Goal: Communication & Community: Answer question/provide support

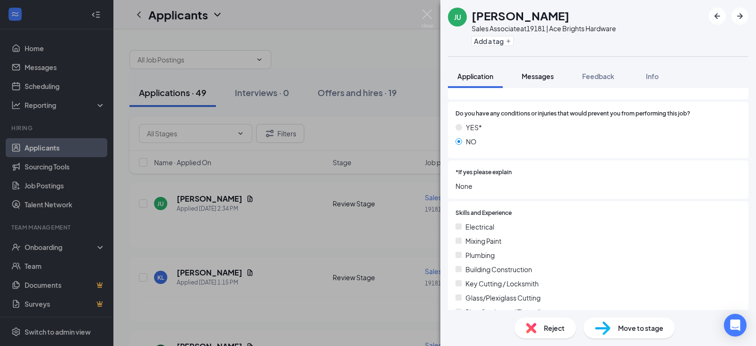
scroll to position [637, 0]
click at [533, 77] on span "Messages" at bounding box center [538, 76] width 32 height 9
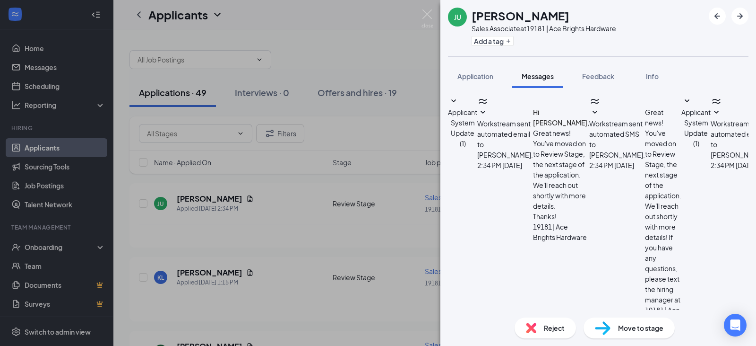
scroll to position [115, 0]
click at [469, 78] on span "Application" at bounding box center [476, 76] width 36 height 9
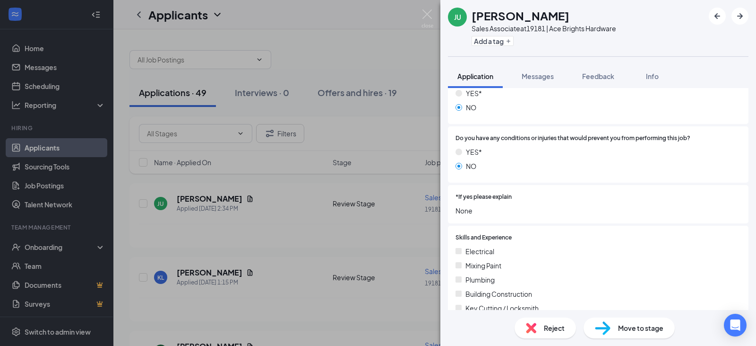
scroll to position [378, 0]
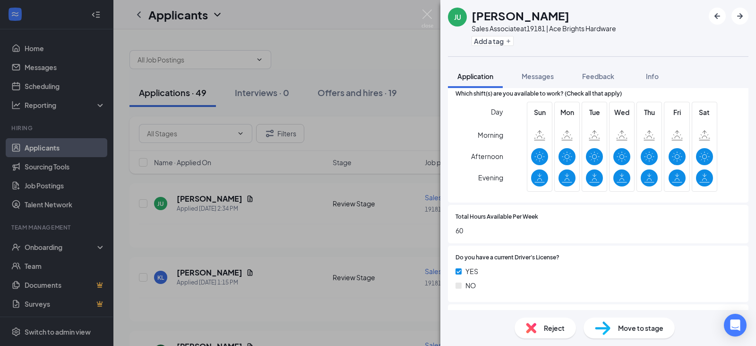
click at [405, 189] on div "[PERSON_NAME] Sales Associate at 19181 | Ace Brights Hardware Add a tag Applica…" at bounding box center [378, 173] width 756 height 346
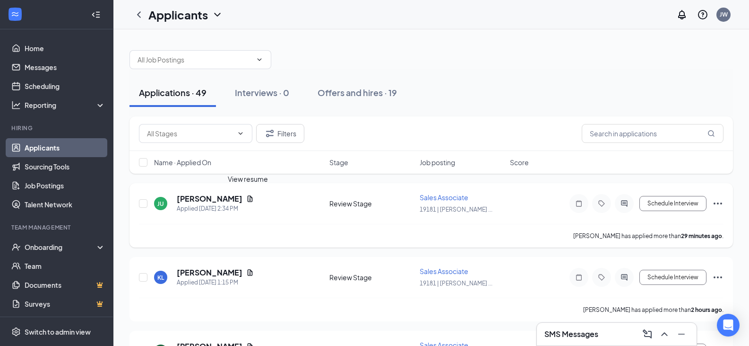
click at [248, 198] on icon "Document" at bounding box center [250, 199] width 8 height 8
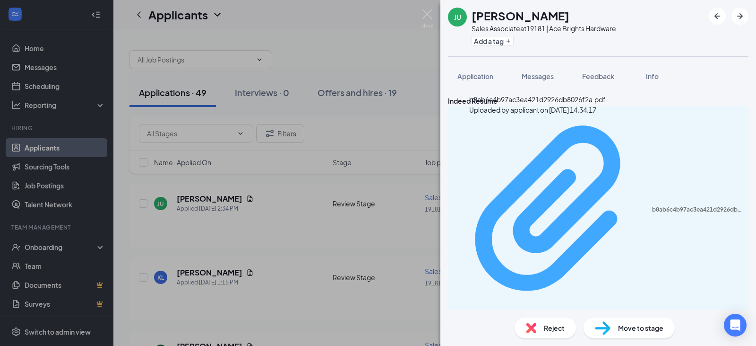
click at [521, 310] on div "Uploaded by applicant on [DATE] 14:34:17" at bounding box center [536, 314] width 142 height 8
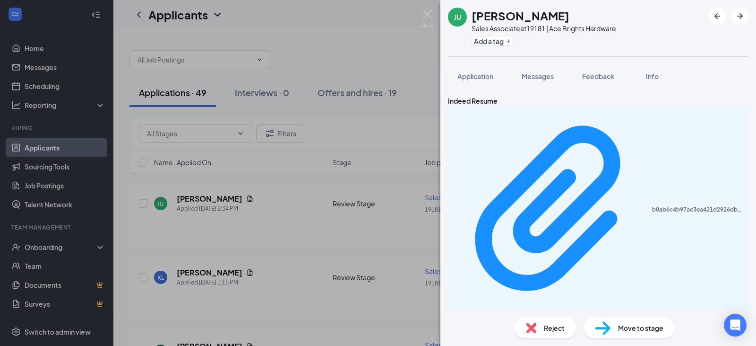
click at [371, 218] on div "[PERSON_NAME] Sales Associate at 19181 | Ace Brights Hardware Add a tag Applica…" at bounding box center [378, 173] width 756 height 346
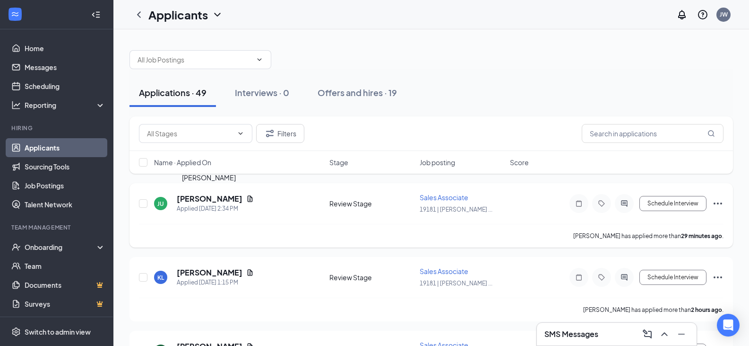
click at [233, 195] on h5 "[PERSON_NAME]" at bounding box center [210, 198] width 66 height 10
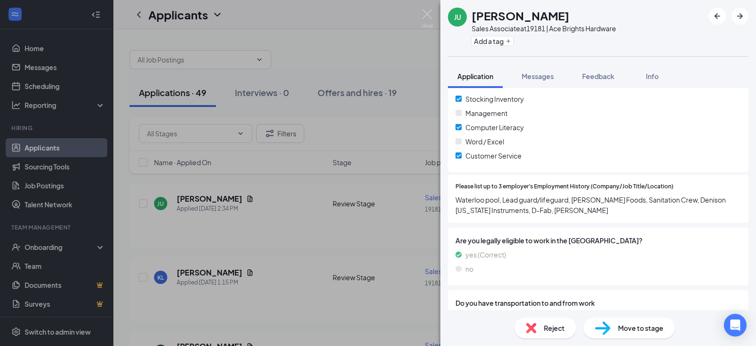
scroll to position [898, 0]
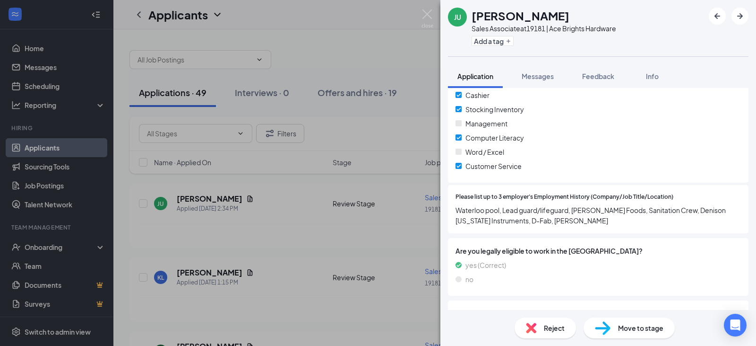
click at [554, 328] on span "Reject" at bounding box center [554, 327] width 21 height 10
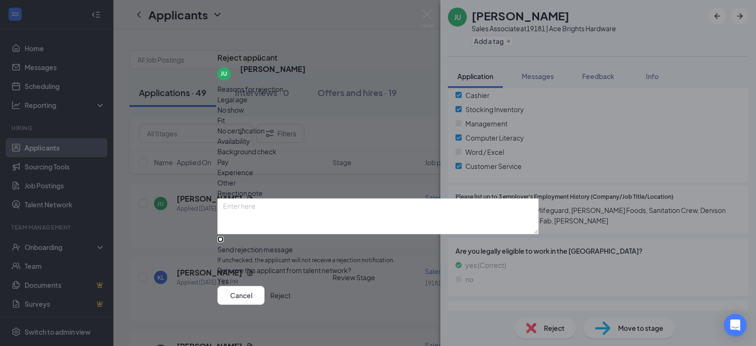
click at [224, 236] on input "Send rejection message If unchecked, the applicant will not receive a rejection…" at bounding box center [220, 239] width 6 height 6
checkbox input "true"
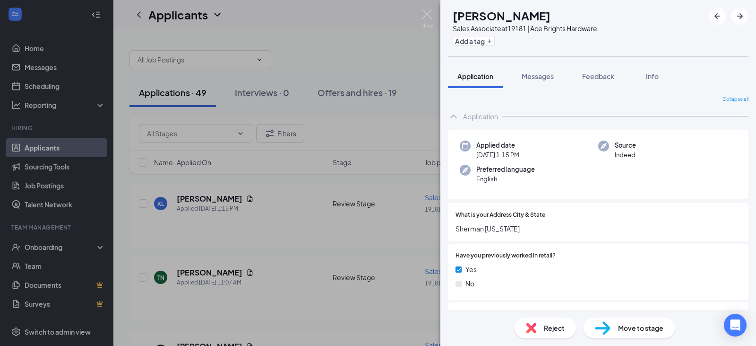
click at [560, 327] on span "Reject" at bounding box center [554, 327] width 21 height 10
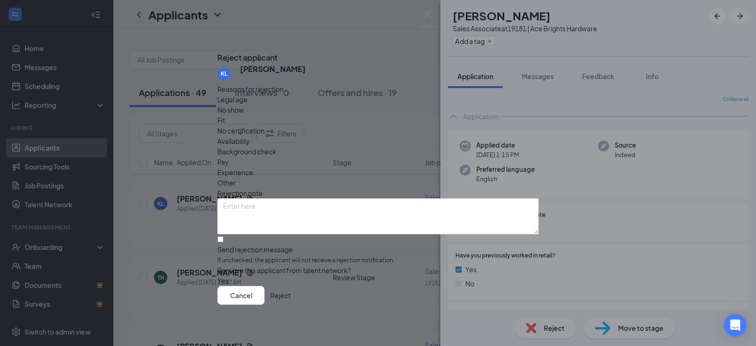
click at [250, 136] on span "Availability" at bounding box center [233, 141] width 33 height 10
click at [224, 236] on input "Send rejection message If unchecked, the applicant will not receive a rejection…" at bounding box center [220, 239] width 6 height 6
checkbox input "true"
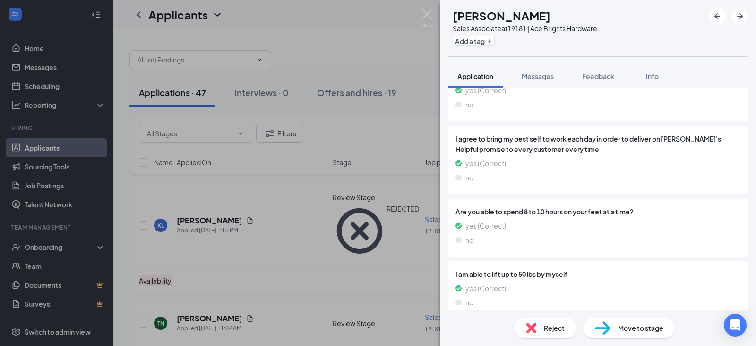
scroll to position [1197, 0]
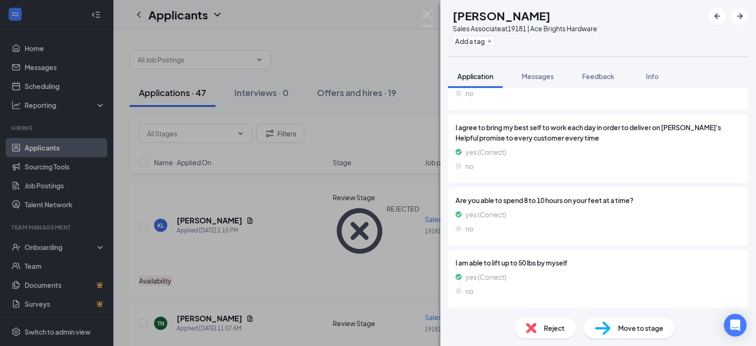
click at [297, 238] on div "TN [PERSON_NAME] Sales Associate at 19181 | Ace Brights Hardware Add a tag Appl…" at bounding box center [378, 173] width 756 height 346
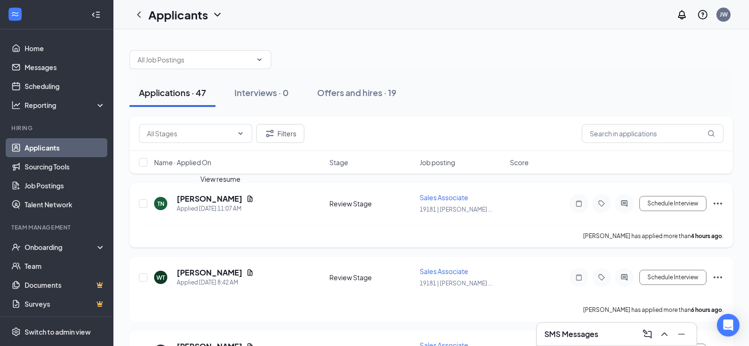
click at [246, 198] on icon "Document" at bounding box center [250, 199] width 8 height 8
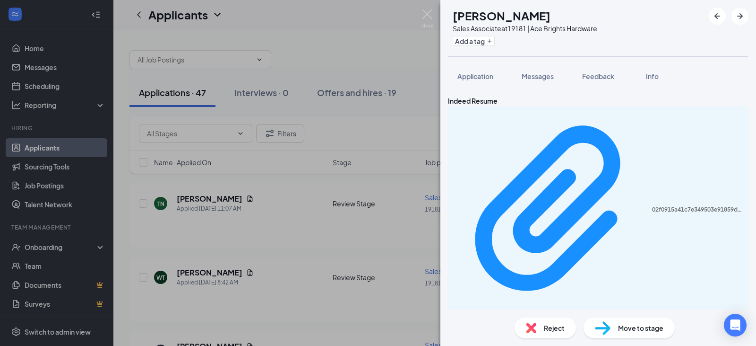
click at [634, 134] on div "02f0915a41c7e349503e91859d199098.pdf Uploaded by applicant on [DATE] 11:07:16" at bounding box center [598, 214] width 301 height 216
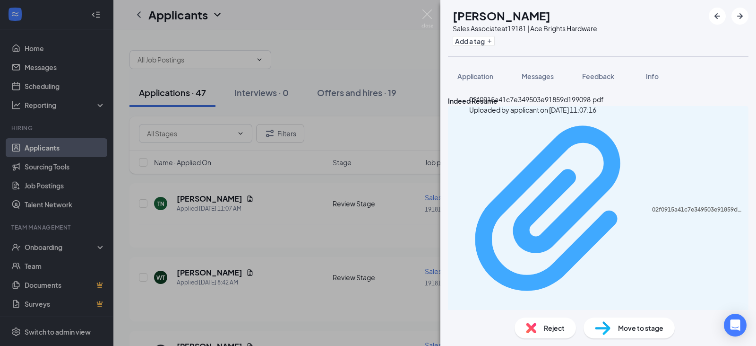
click at [547, 131] on div "02f0915a41c7e349503e91859d199098.pdf Uploaded by applicant on [DATE] 11:07:16" at bounding box center [598, 214] width 289 height 208
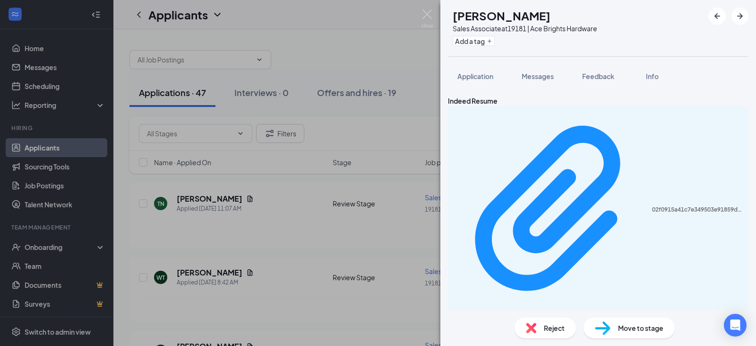
click at [558, 324] on span "Reject" at bounding box center [554, 327] width 21 height 10
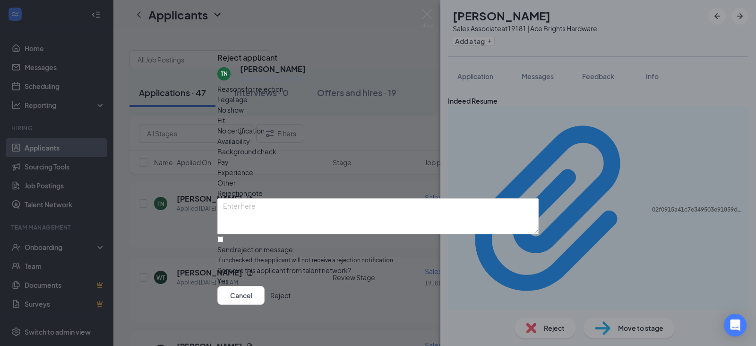
click at [253, 167] on span "Experience" at bounding box center [235, 172] width 36 height 10
click at [224, 236] on input "Send rejection message If unchecked, the applicant will not receive a rejection…" at bounding box center [220, 239] width 6 height 6
checkbox input "true"
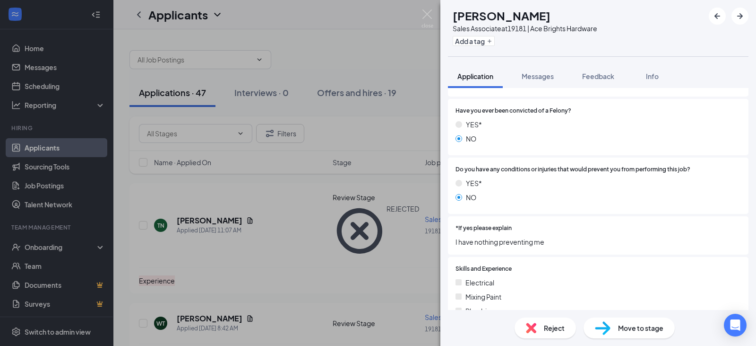
scroll to position [616, 0]
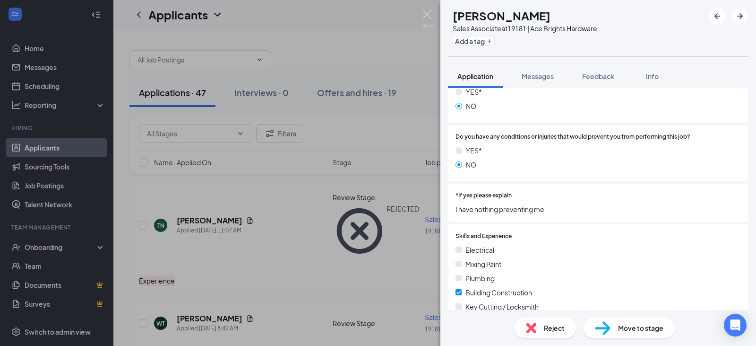
click at [550, 329] on span "Reject" at bounding box center [554, 327] width 21 height 10
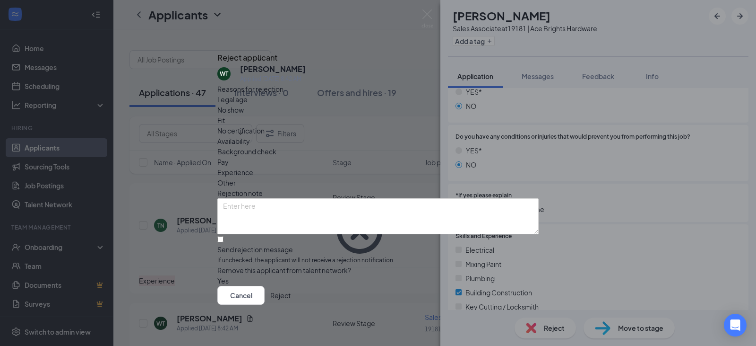
click at [253, 167] on span "Experience" at bounding box center [235, 172] width 36 height 10
click at [224, 236] on input "Send rejection message If unchecked, the applicant will not receive a rejection…" at bounding box center [220, 239] width 6 height 6
checkbox input "true"
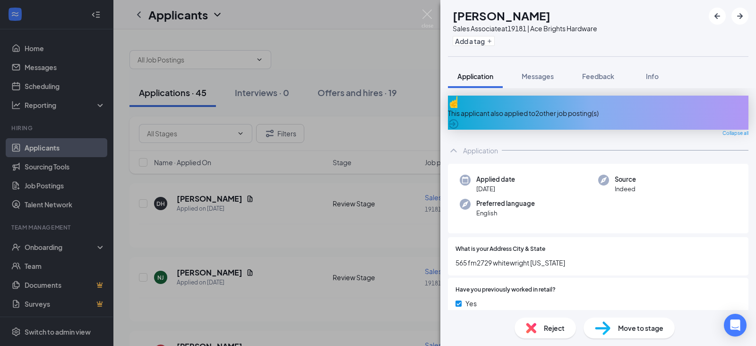
click at [229, 199] on div "DH [PERSON_NAME] Sales Associate at 19181 | Ace Brights Hardware Add a tag Appl…" at bounding box center [378, 173] width 756 height 346
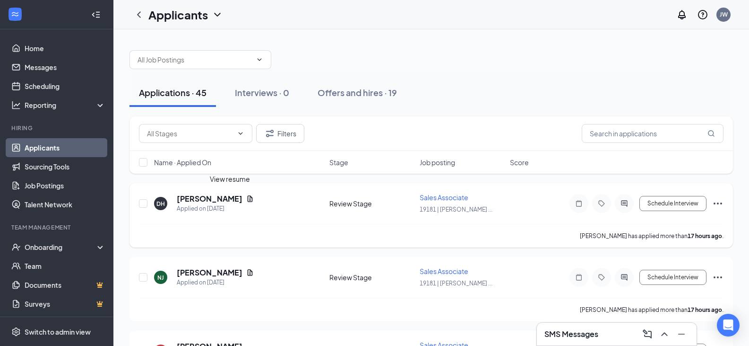
click at [246, 198] on icon "Document" at bounding box center [250, 199] width 8 height 8
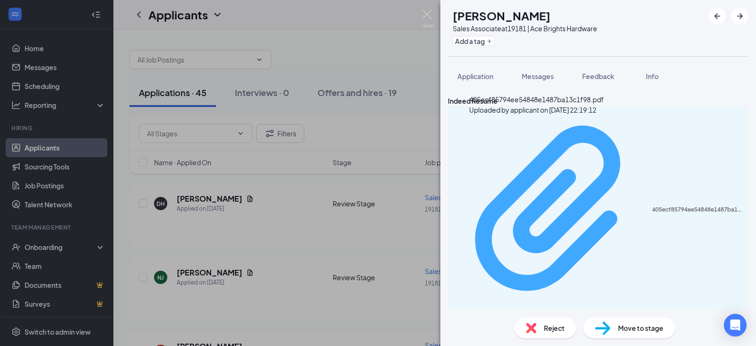
click at [652, 206] on div "405ecf85794ee54848e1487ba13c1f98.pdf" at bounding box center [697, 210] width 91 height 8
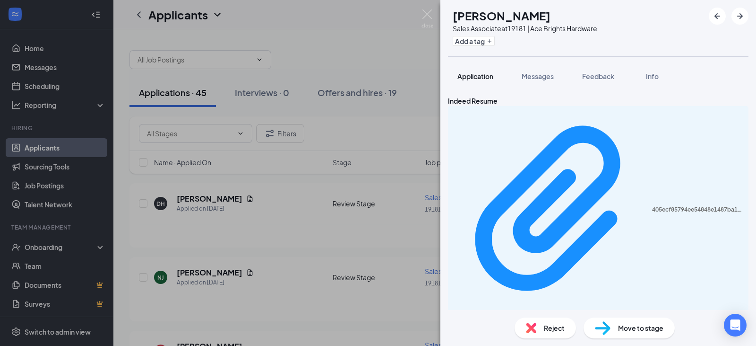
click at [475, 75] on span "Application" at bounding box center [476, 76] width 36 height 9
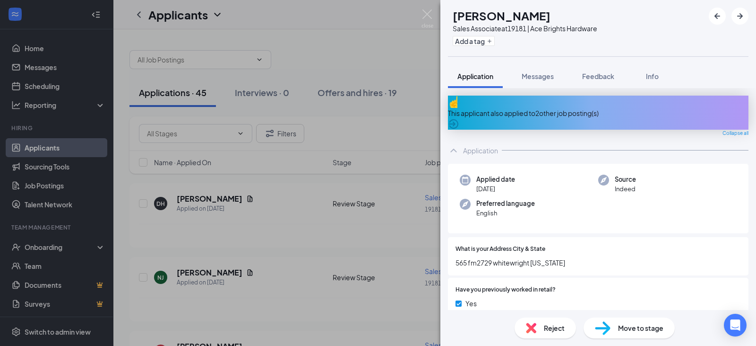
click at [477, 108] on div "This applicant also applied to 2 other job posting(s)" at bounding box center [598, 113] width 301 height 10
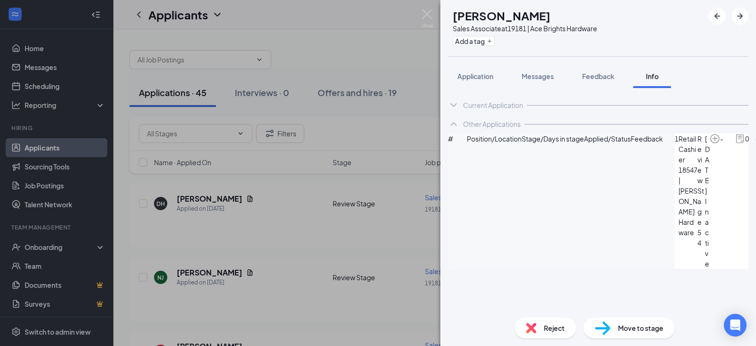
click at [408, 242] on div "DH [PERSON_NAME] Sales Associate at 19181 | Ace Brights Hardware Add a tag Appl…" at bounding box center [378, 173] width 756 height 346
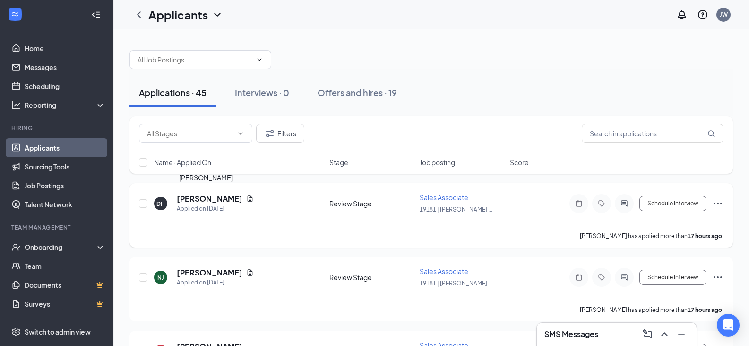
click at [213, 198] on h5 "[PERSON_NAME]" at bounding box center [210, 198] width 66 height 10
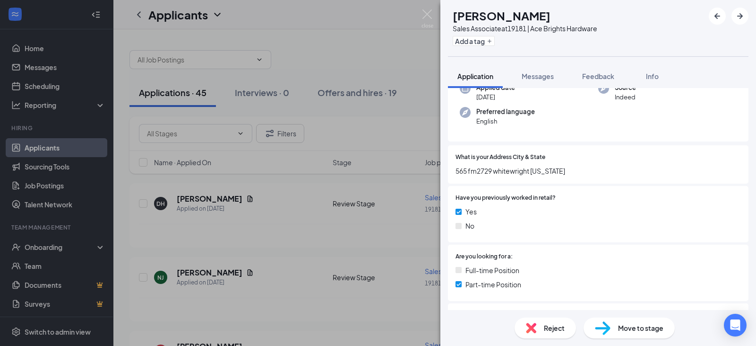
scroll to position [75, 0]
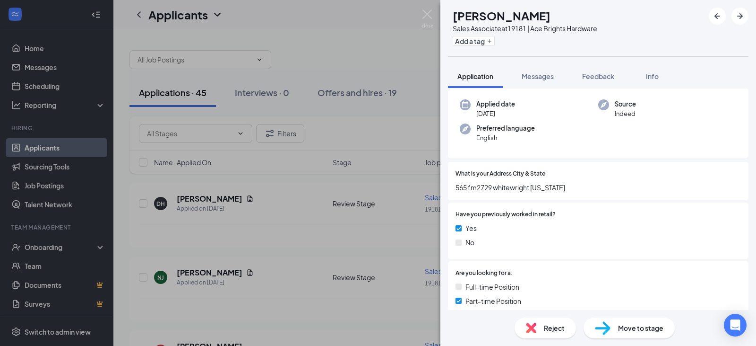
click at [242, 234] on div "DH [PERSON_NAME] Sales Associate at 19181 | Ace Brights Hardware Add a tag Appl…" at bounding box center [378, 173] width 756 height 346
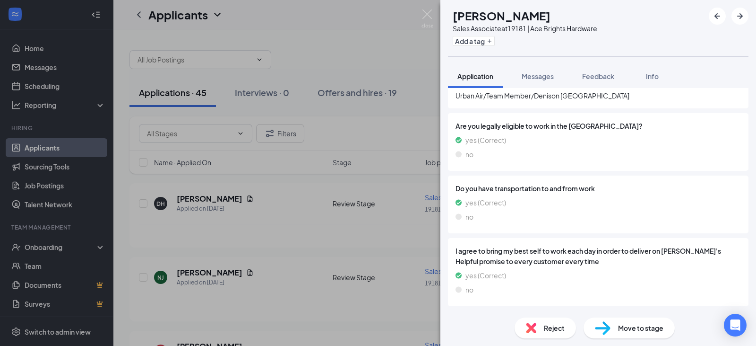
scroll to position [1068, 0]
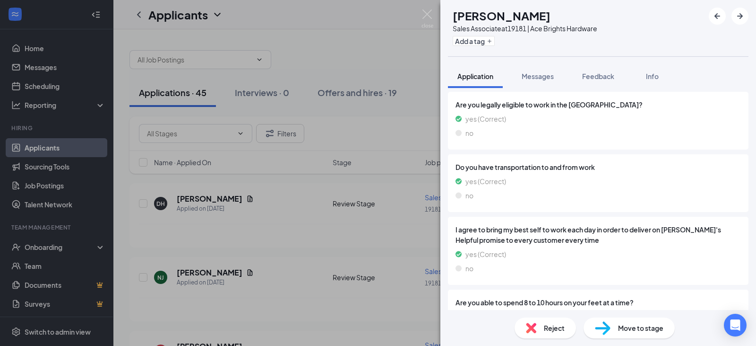
click at [341, 227] on div "DH [PERSON_NAME] Sales Associate at 19181 | Ace Brights Hardware Add a tag Appl…" at bounding box center [378, 173] width 756 height 346
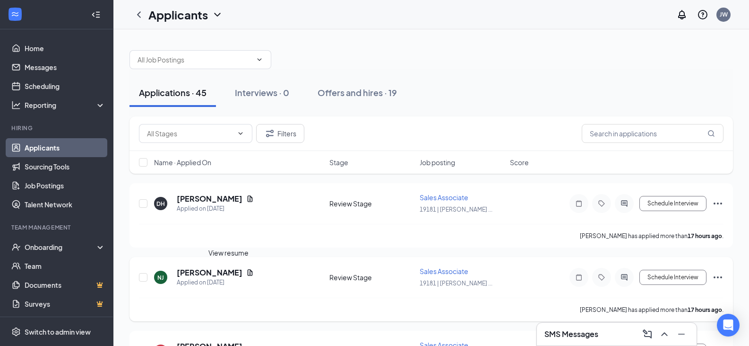
click at [248, 273] on icon "Document" at bounding box center [250, 272] width 5 height 6
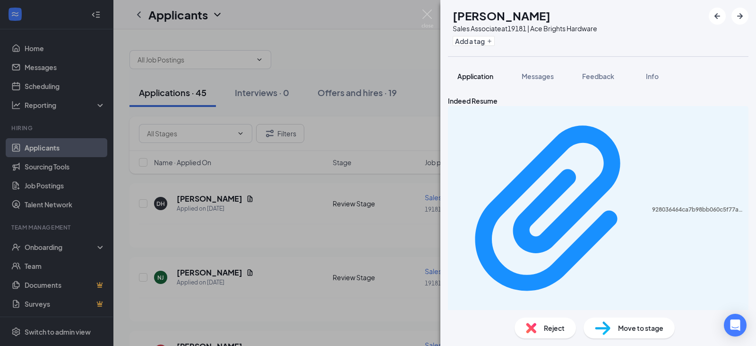
click at [484, 73] on span "Application" at bounding box center [476, 76] width 36 height 9
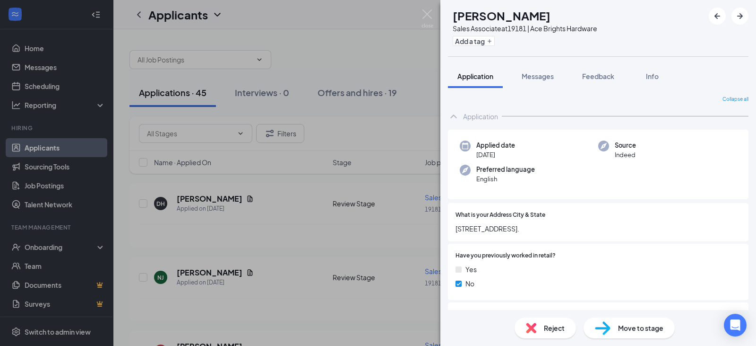
click at [558, 330] on span "Reject" at bounding box center [554, 327] width 21 height 10
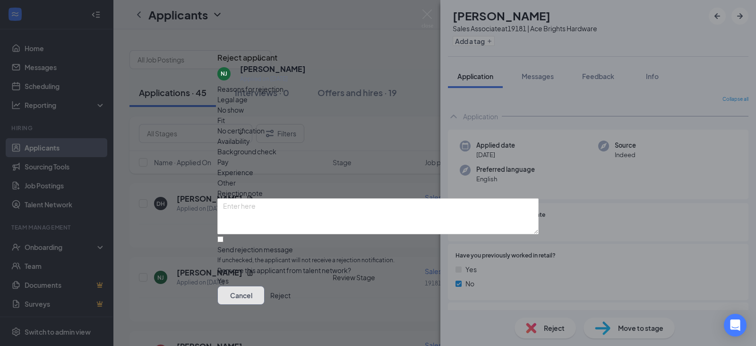
click at [265, 299] on button "Cancel" at bounding box center [240, 294] width 47 height 19
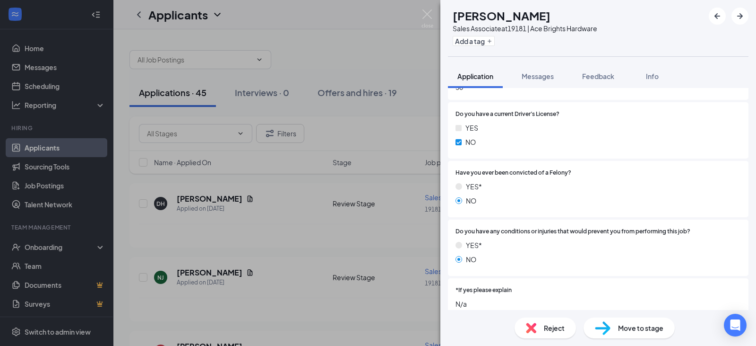
scroll to position [380, 0]
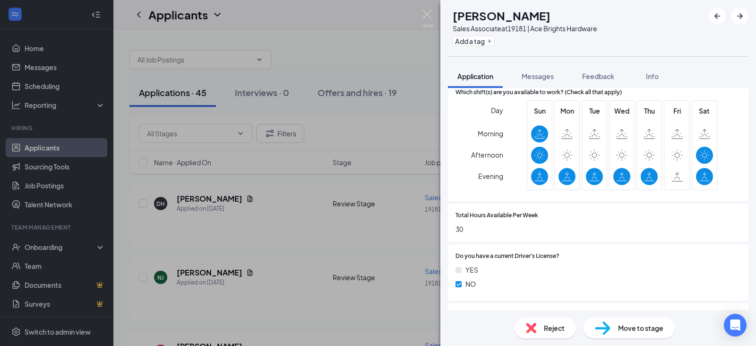
click at [551, 331] on span "Reject" at bounding box center [554, 327] width 21 height 10
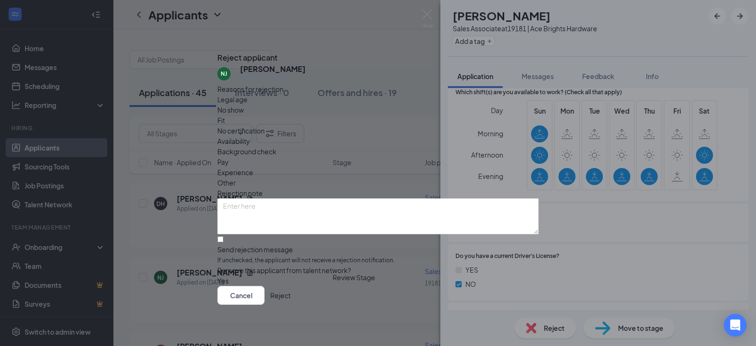
click at [250, 136] on span "Availability" at bounding box center [233, 141] width 33 height 10
click at [224, 236] on input "Send rejection message If unchecked, the applicant will not receive a rejection…" at bounding box center [220, 239] width 6 height 6
checkbox input "true"
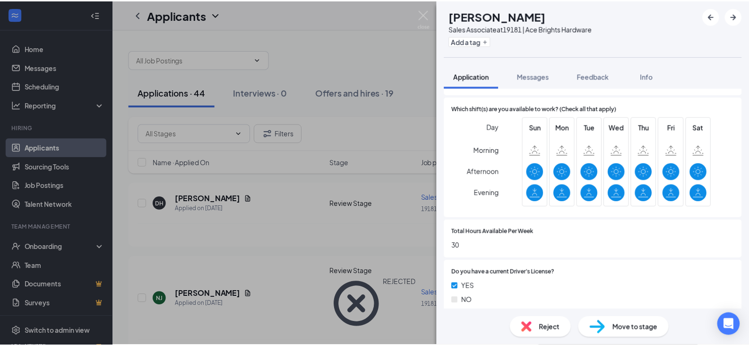
scroll to position [363, 0]
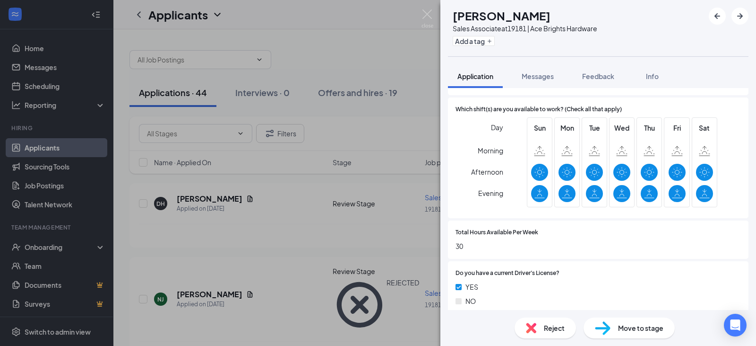
click at [367, 309] on div "EP [PERSON_NAME] Sales Associate at 19181 | Ace Brights Hardware Add a tag Appl…" at bounding box center [378, 173] width 756 height 346
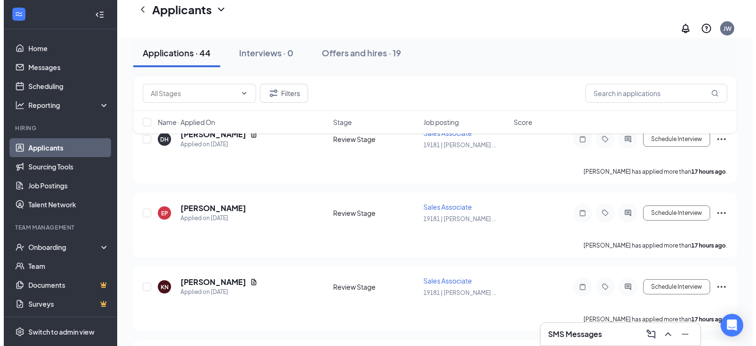
scroll to position [95, 0]
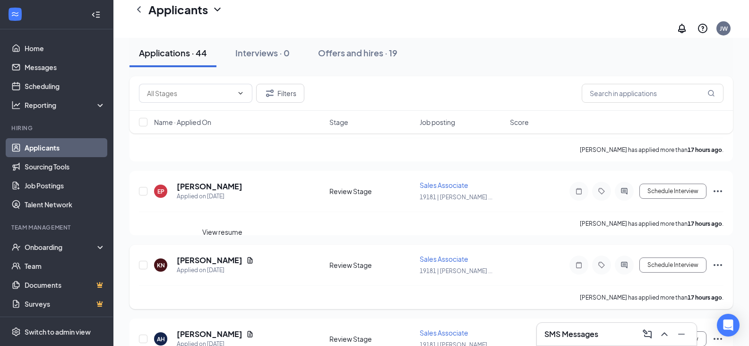
click at [248, 257] on icon "Document" at bounding box center [250, 260] width 5 height 6
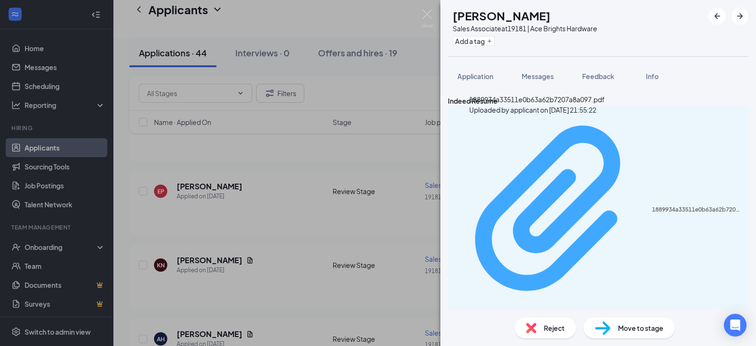
click at [477, 310] on div "Uploaded by applicant on [DATE] 21:55:22" at bounding box center [536, 314] width 142 height 8
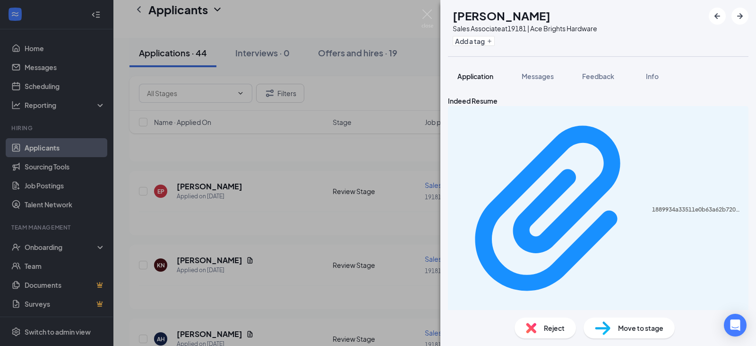
click at [464, 78] on span "Application" at bounding box center [476, 76] width 36 height 9
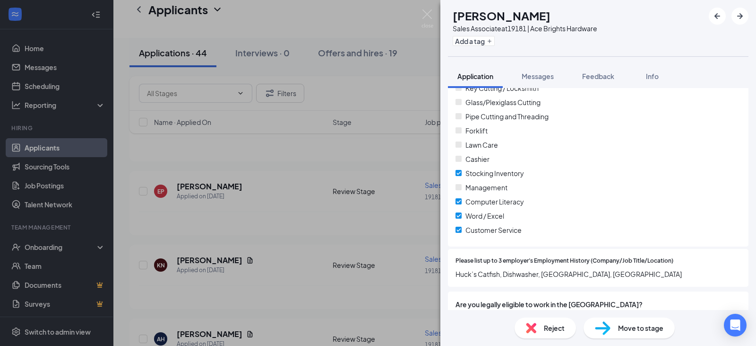
scroll to position [851, 0]
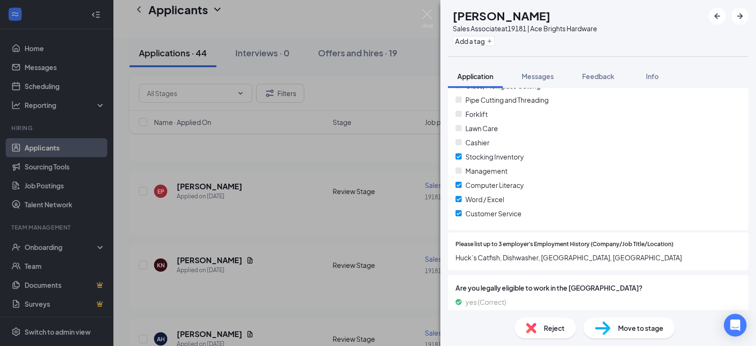
click at [549, 328] on span "Reject" at bounding box center [554, 327] width 21 height 10
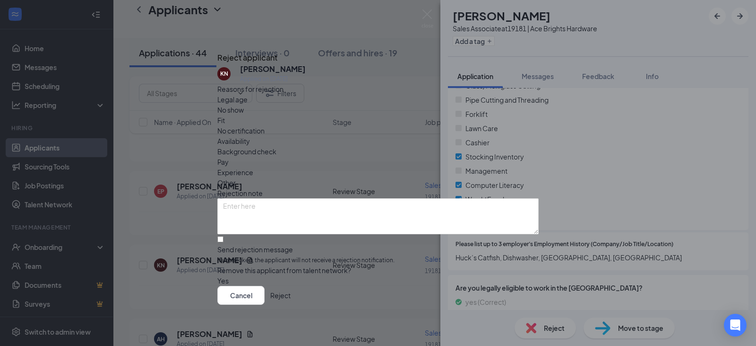
click at [253, 167] on span "Experience" at bounding box center [235, 172] width 36 height 10
click at [224, 236] on input "Send rejection message If unchecked, the applicant will not receive a rejection…" at bounding box center [220, 239] width 6 height 6
checkbox input "true"
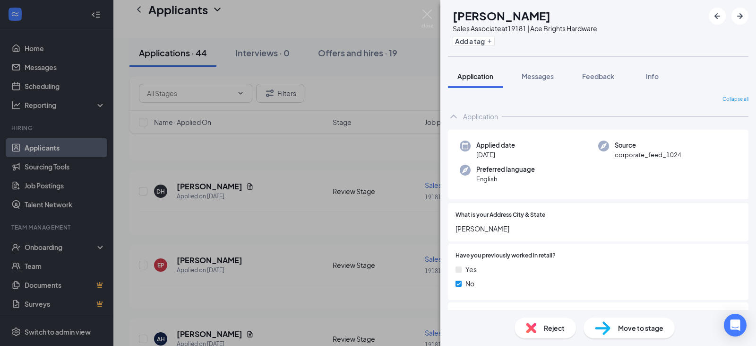
click at [393, 298] on div "AH [PERSON_NAME] Sales Associate at 19181 | Ace Brights Hardware Add a tag Appl…" at bounding box center [378, 173] width 756 height 346
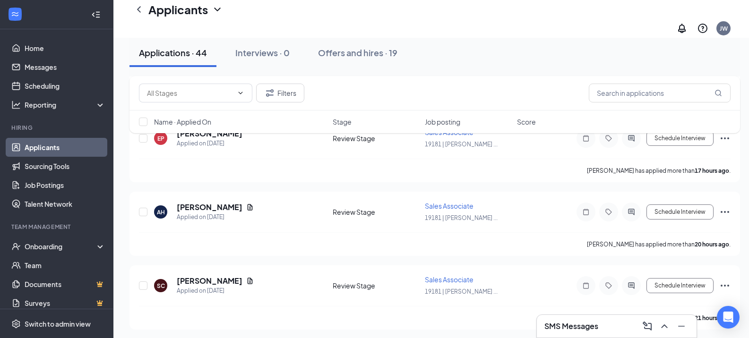
scroll to position [331, 0]
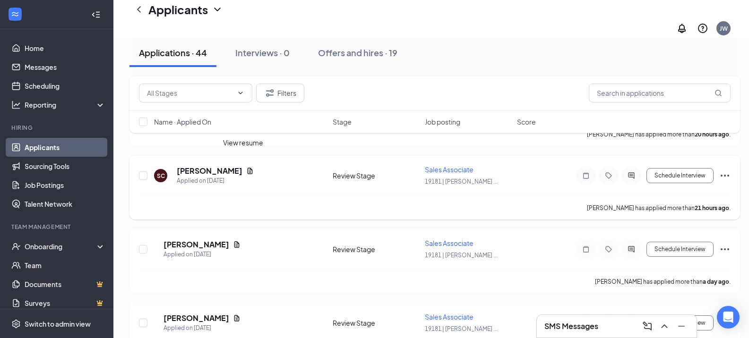
click at [248, 168] on icon "Document" at bounding box center [250, 171] width 5 height 6
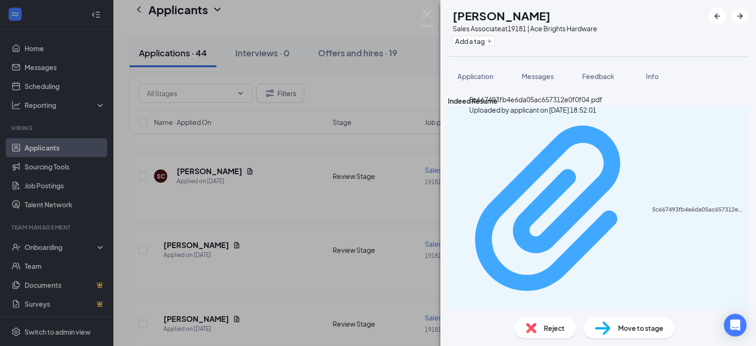
click at [543, 310] on div "Uploaded by applicant on [DATE] 18:52:01" at bounding box center [536, 314] width 142 height 8
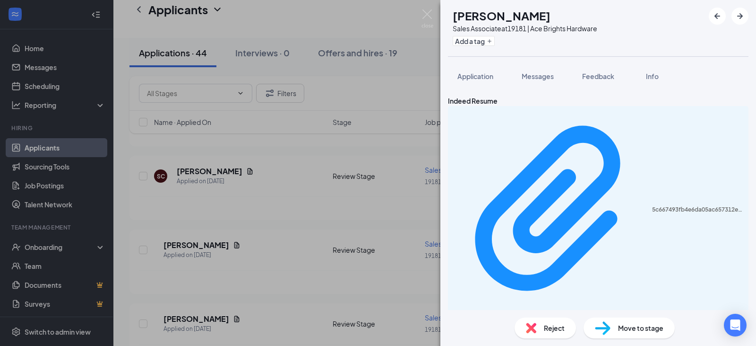
click at [381, 209] on div "SC [PERSON_NAME] Sales Associate at 19181 | Ace Brights Hardware Add a tag Appl…" at bounding box center [378, 173] width 756 height 346
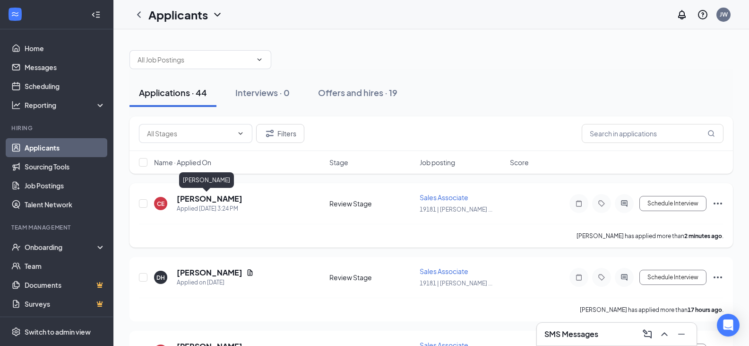
click at [219, 198] on h5 "[PERSON_NAME]" at bounding box center [210, 198] width 66 height 10
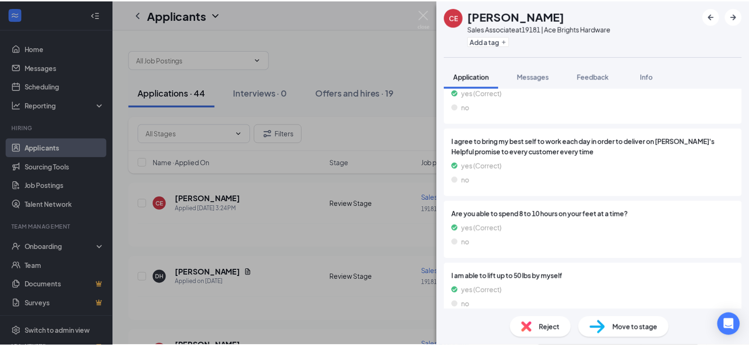
scroll to position [1176, 0]
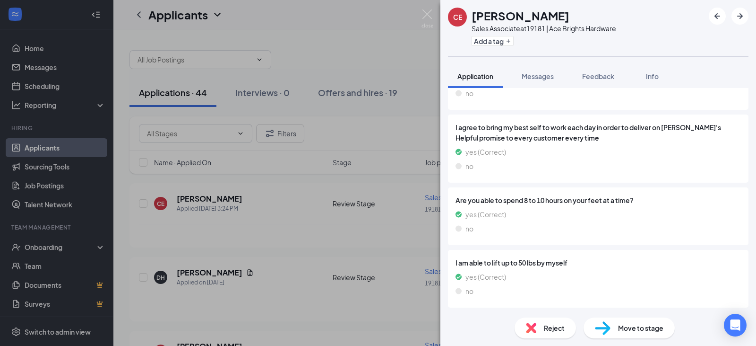
click at [395, 245] on div "CE [PERSON_NAME] Sales Associate at 19181 | Ace Brights Hardware Add a tag Appl…" at bounding box center [378, 173] width 756 height 346
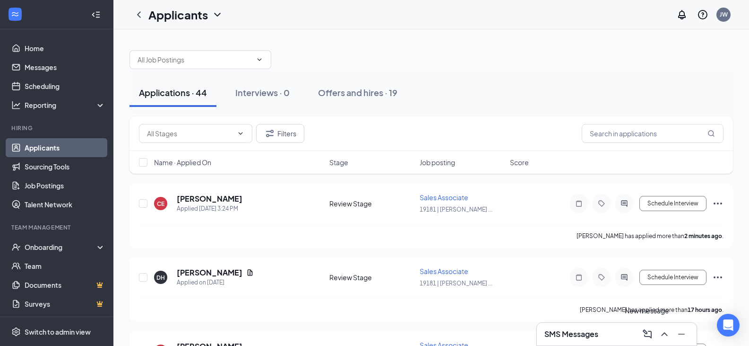
click at [650, 333] on icon "ComposeMessage" at bounding box center [647, 333] width 11 height 11
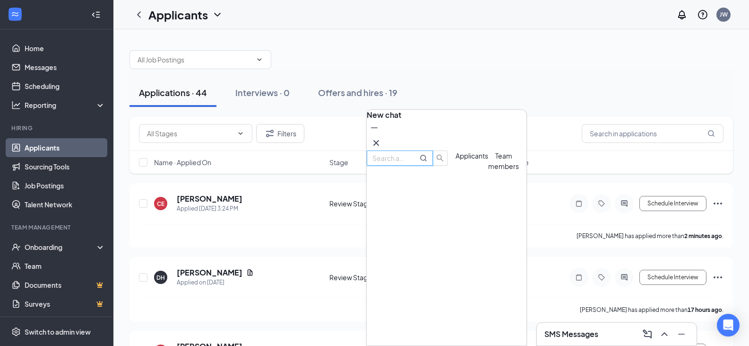
click at [488, 170] on span "Team members" at bounding box center [503, 160] width 31 height 19
click at [456, 160] on span "Applicants" at bounding box center [472, 155] width 33 height 9
click at [382, 141] on icon "Cross" at bounding box center [376, 142] width 11 height 11
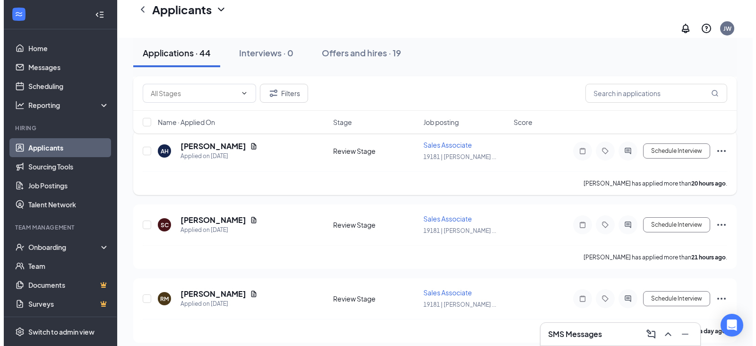
scroll to position [284, 0]
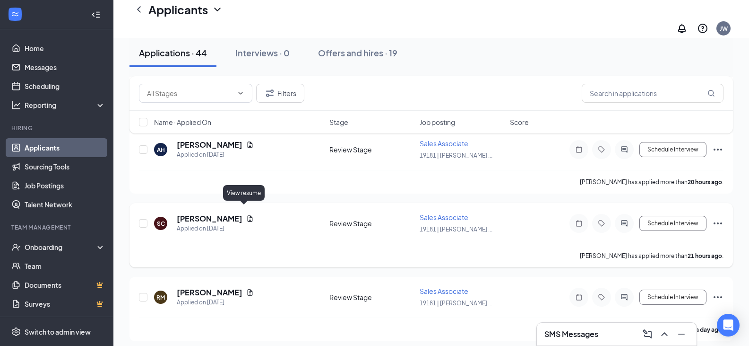
click at [248, 215] on icon "Document" at bounding box center [250, 218] width 5 height 6
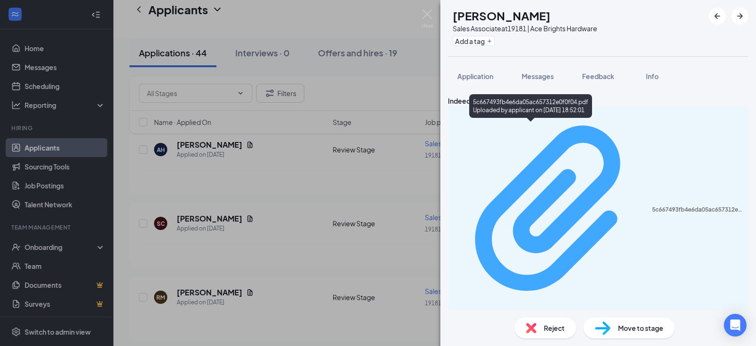
click at [499, 310] on div "Uploaded by applicant on [DATE] 18:52:01" at bounding box center [536, 314] width 142 height 8
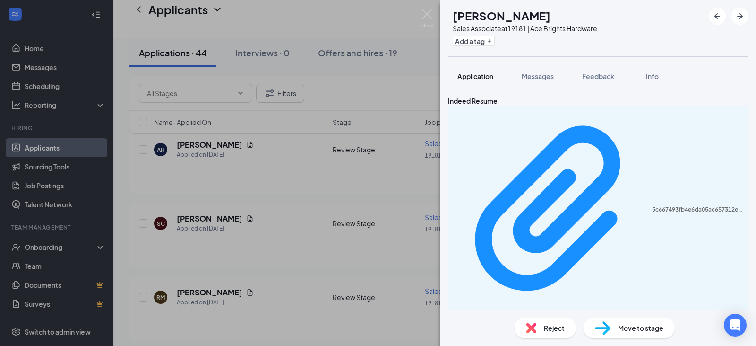
click at [462, 77] on span "Application" at bounding box center [476, 76] width 36 height 9
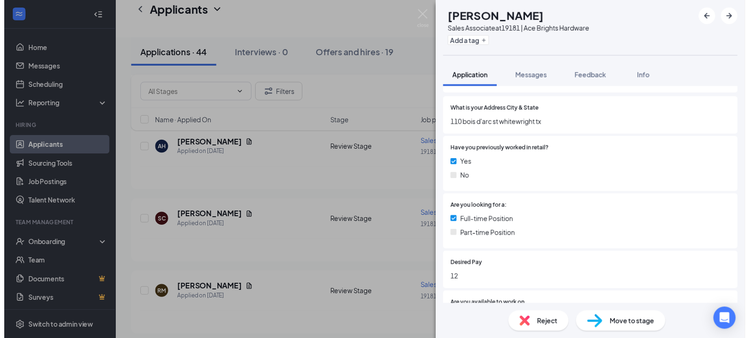
scroll to position [96, 0]
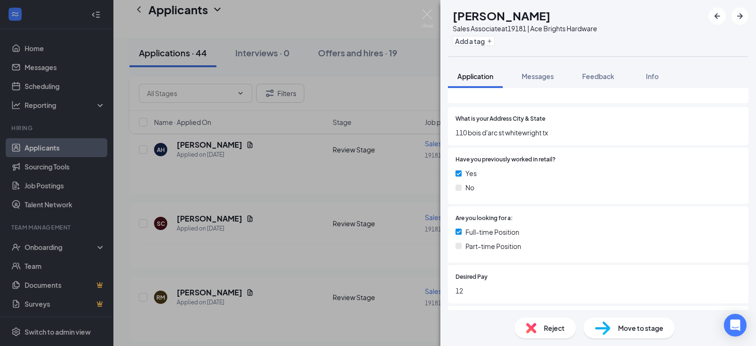
click at [285, 241] on div "SC Samantha Close Sales Associate at 19181 | Ace Brights Hardware Add a tag App…" at bounding box center [378, 173] width 756 height 346
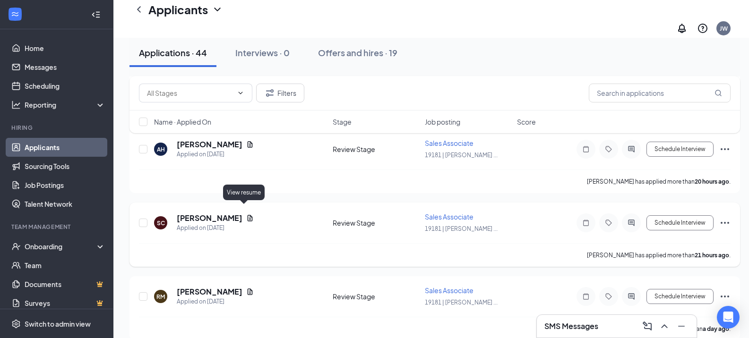
click at [248, 215] on icon "Document" at bounding box center [250, 218] width 5 height 6
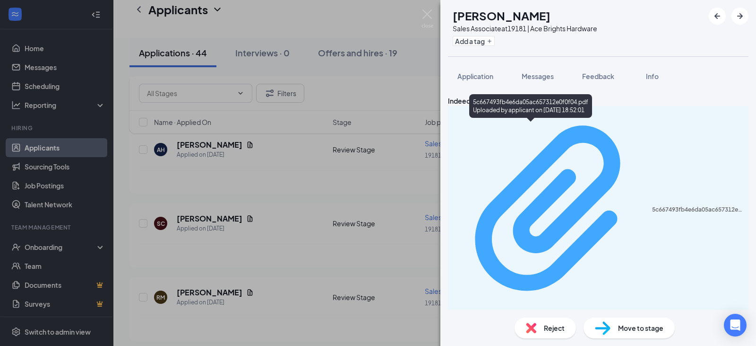
click at [652, 206] on div "5c667493fb4e6da05ac657312e0f0f04.pdf" at bounding box center [697, 210] width 91 height 8
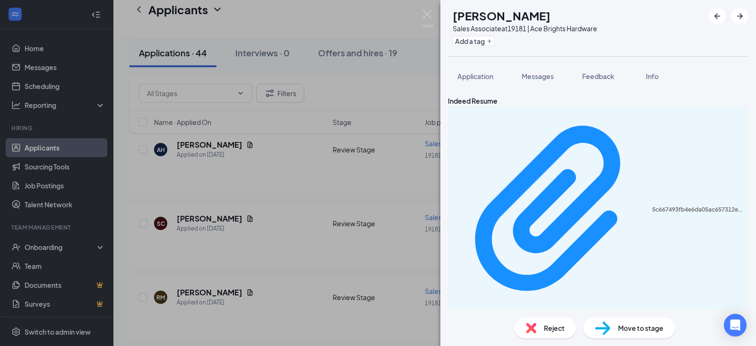
click at [293, 169] on div "SC [PERSON_NAME] Sales Associate at 19181 | Ace Brights Hardware Add a tag Appl…" at bounding box center [378, 173] width 756 height 346
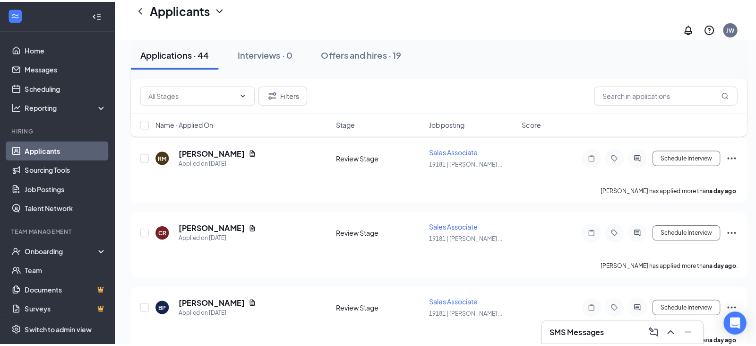
scroll to position [473, 0]
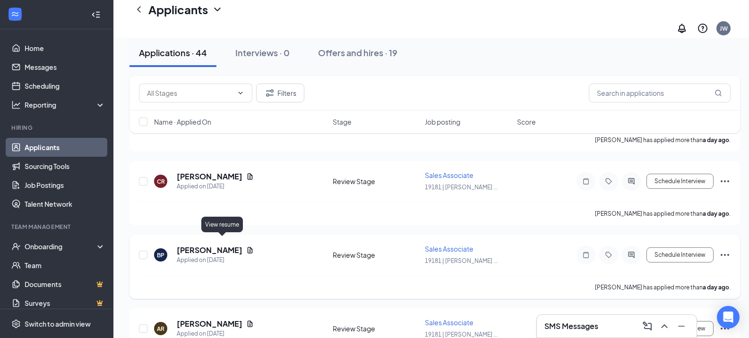
click at [246, 247] on icon "Document" at bounding box center [250, 251] width 8 height 8
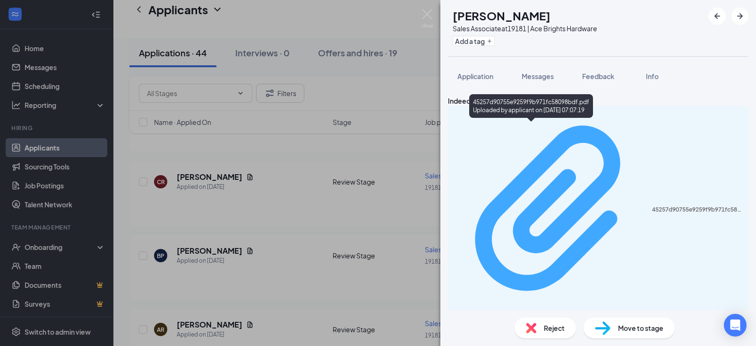
click at [652, 206] on div "45257d90755e9259f9b971fc58098bdf.pdf" at bounding box center [697, 210] width 91 height 8
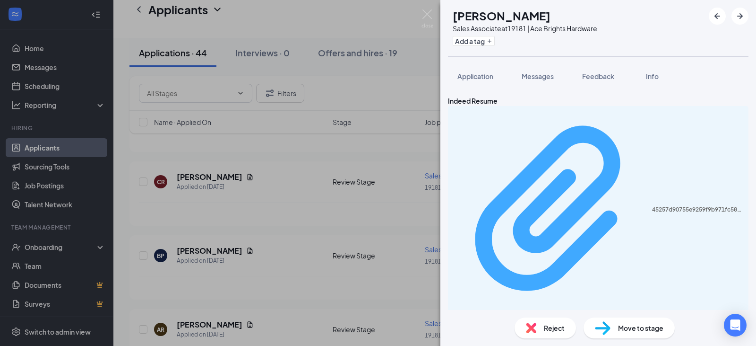
click at [553, 310] on div "Uploaded by applicant on Sep 15, 2025 at 07:07:19" at bounding box center [536, 314] width 142 height 8
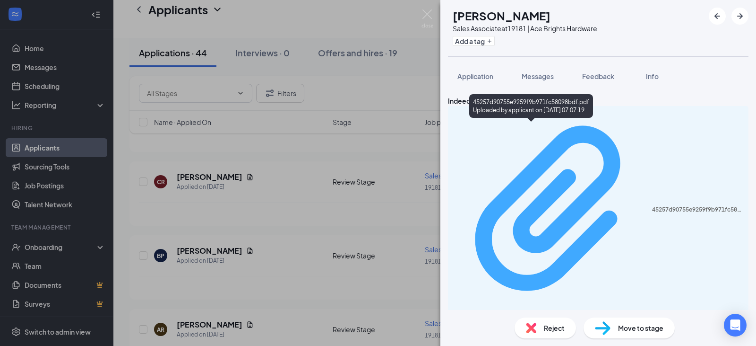
click at [652, 206] on div "45257d90755e9259f9b971fc58098bdf.pdf" at bounding box center [697, 210] width 91 height 8
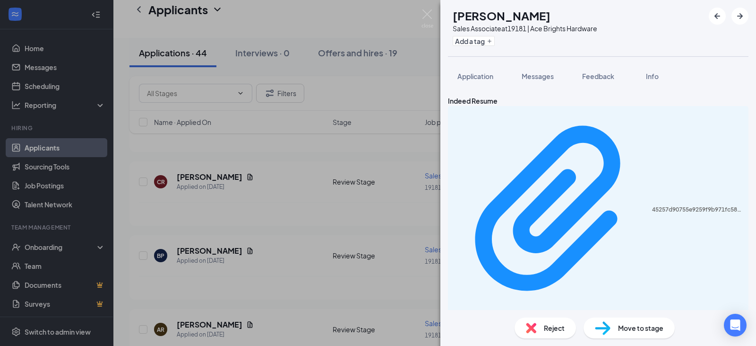
click at [557, 327] on span "Reject" at bounding box center [554, 327] width 21 height 10
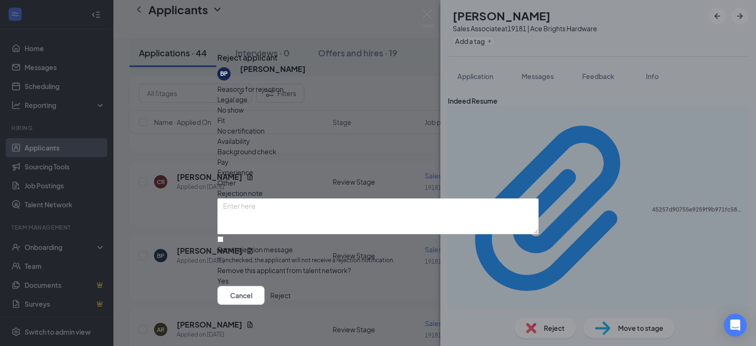
click at [253, 167] on span "Experience" at bounding box center [235, 172] width 36 height 10
click at [224, 236] on input "Send rejection message If unchecked, the applicant will not receive a rejection…" at bounding box center [220, 239] width 6 height 6
checkbox input "true"
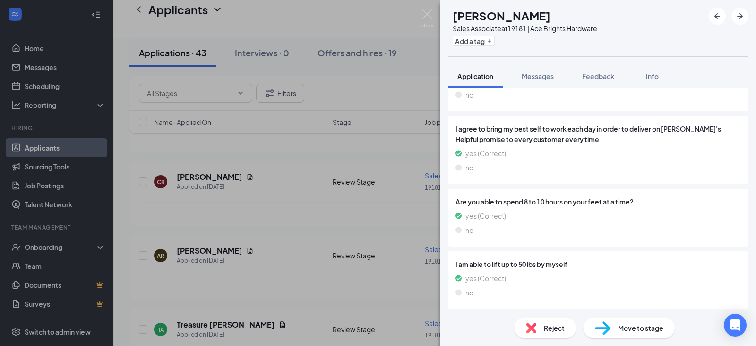
scroll to position [1136, 0]
click at [245, 243] on div "AR Audrey Robards Sales Associate at 19181 | Ace Brights Hardware Add a tag App…" at bounding box center [378, 173] width 756 height 346
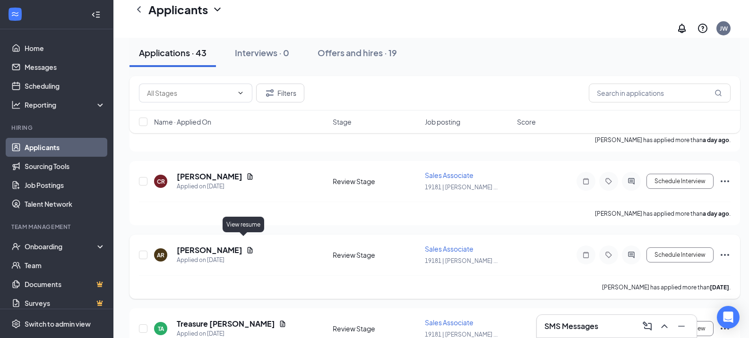
click at [248, 247] on icon "Document" at bounding box center [250, 250] width 5 height 6
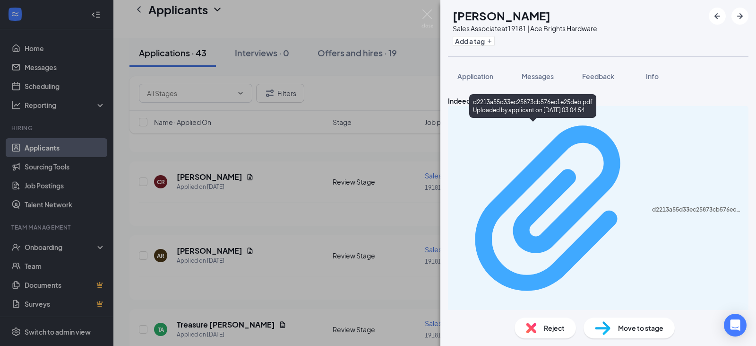
click at [528, 310] on div "Uploaded by applicant on Sep 15, 2025 at 03:04:54" at bounding box center [536, 314] width 142 height 8
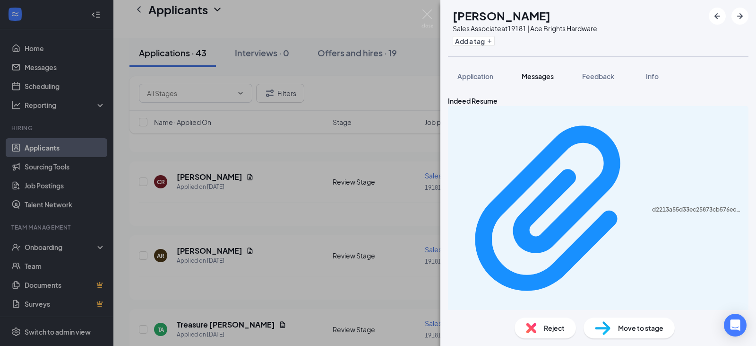
click at [538, 75] on span "Messages" at bounding box center [538, 76] width 32 height 9
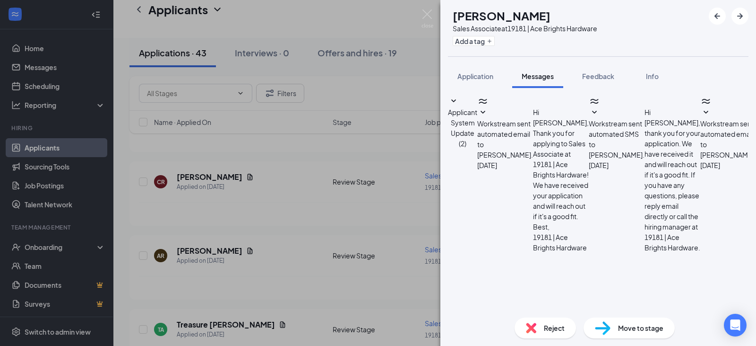
scroll to position [88, 0]
type textarea "A"
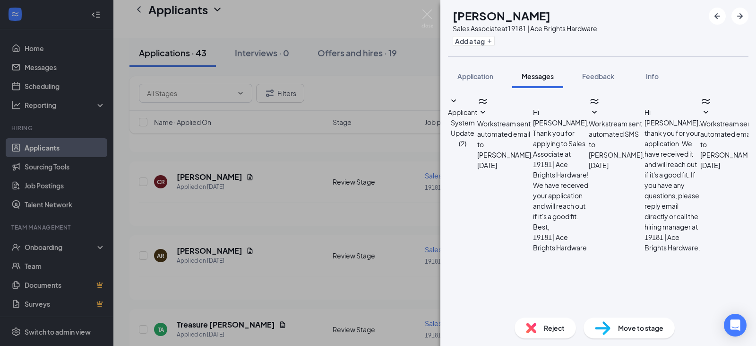
type textarea "We're actually interviewing for the sales associate position. When is a good da…"
click at [283, 262] on div "AR Audrey Robards Sales Associate at 19181 | Ace Brights Hardware Add a tag App…" at bounding box center [378, 173] width 756 height 346
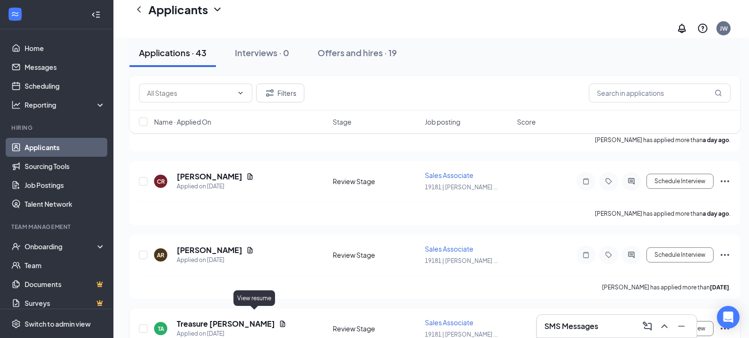
click at [279, 320] on icon "Document" at bounding box center [283, 324] width 8 height 8
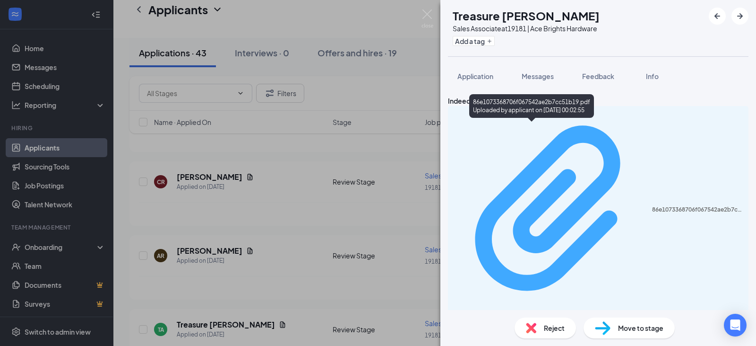
click at [534, 310] on div "Uploaded by applicant on Sep 15, 2025 at 00:02:55" at bounding box center [536, 314] width 142 height 8
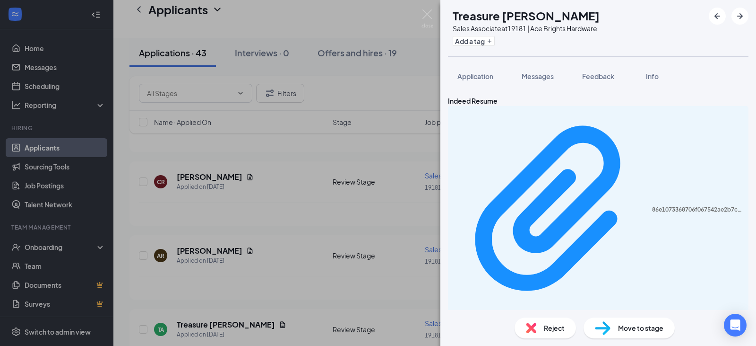
click at [549, 326] on span "Reject" at bounding box center [554, 327] width 21 height 10
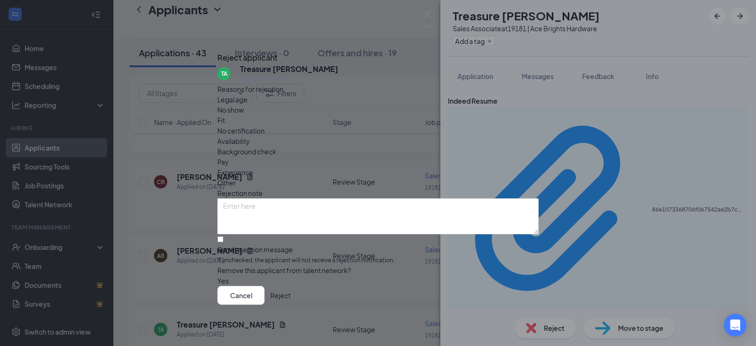
click at [253, 167] on span "Experience" at bounding box center [235, 172] width 36 height 10
click at [224, 236] on input "Send rejection message If unchecked, the applicant will not receive a rejection…" at bounding box center [220, 239] width 6 height 6
checkbox input "true"
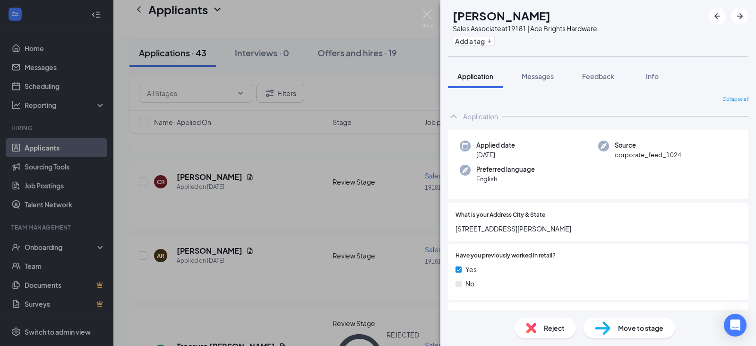
click at [406, 222] on div "JS Jonah Sterling Sales Associate at 19181 | Ace Brights Hardware Add a tag App…" at bounding box center [378, 173] width 756 height 346
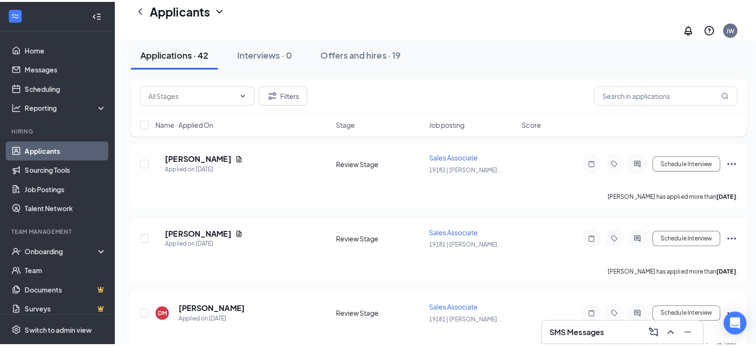
scroll to position [2411, 0]
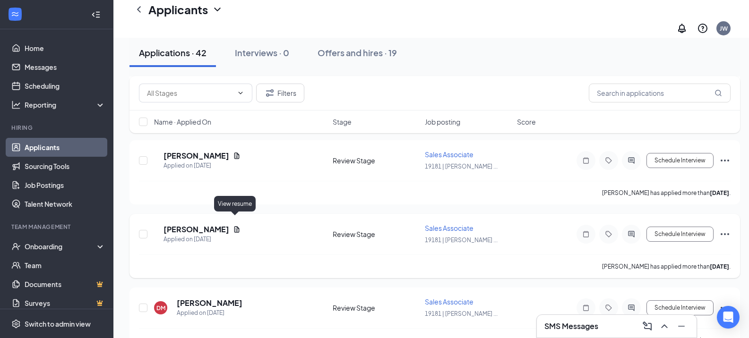
click at [236, 226] on icon "Document" at bounding box center [236, 229] width 5 height 6
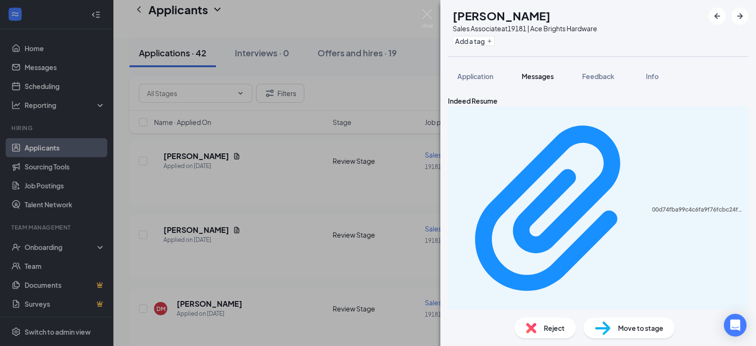
click at [543, 76] on span "Messages" at bounding box center [538, 76] width 32 height 9
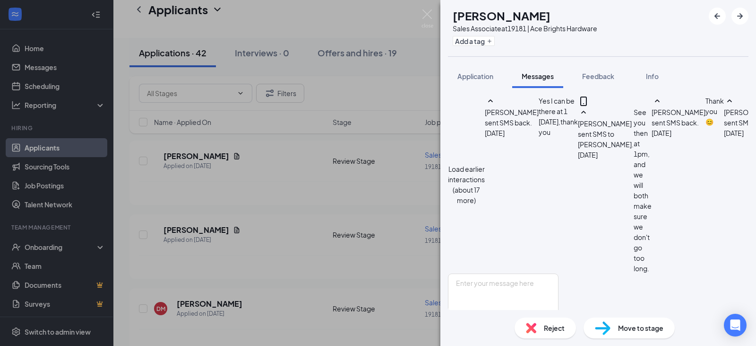
scroll to position [484, 0]
click at [497, 273] on textarea at bounding box center [503, 301] width 111 height 57
drag, startPoint x: 624, startPoint y: 243, endPoint x: 629, endPoint y: 243, distance: 4.8
click at [559, 273] on textarea "Ms. Bowden we're still conducting interviews and hiring. If you're still intere…" at bounding box center [503, 301] width 111 height 57
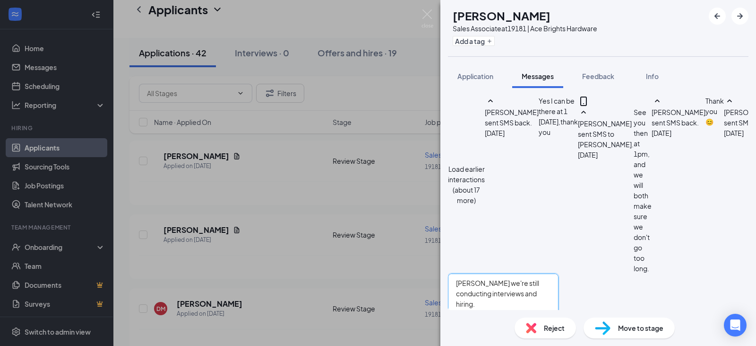
click at [559, 273] on textarea "Ms. Bowden we're still conducting interviews and hiring. If you're still intere…" at bounding box center [503, 301] width 111 height 57
click at [544, 273] on textarea "Ms. Bowden we're still conducting interviews and hiring. If you're still intere…" at bounding box center [503, 301] width 111 height 57
type textarea "Ms. Bowden we're still conducting interviews and hiring. If you're still intere…"
click at [559, 330] on button "Send" at bounding box center [550, 346] width 17 height 33
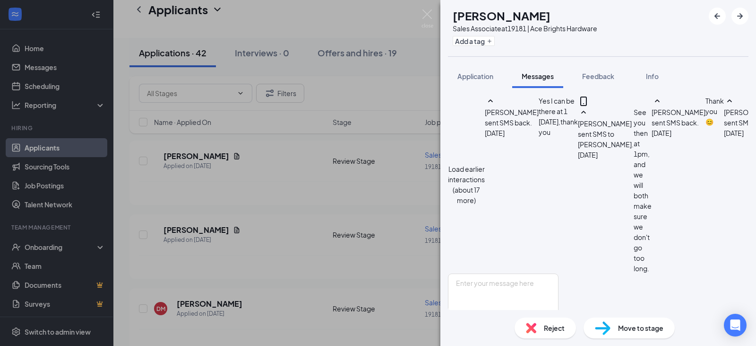
scroll to position [565, 0]
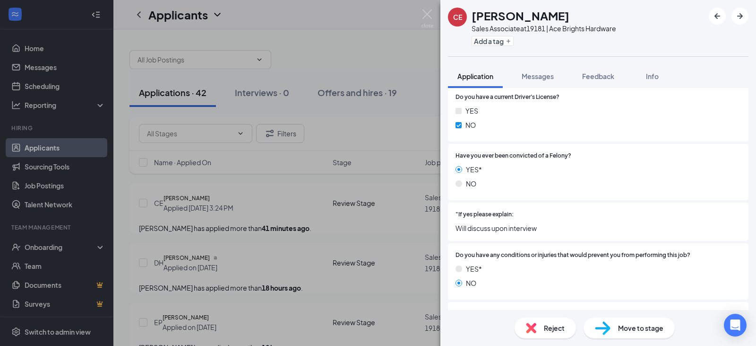
scroll to position [520, 0]
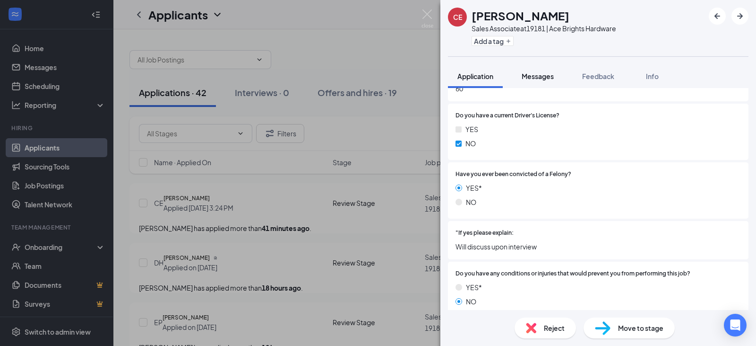
click at [542, 77] on span "Messages" at bounding box center [538, 76] width 32 height 9
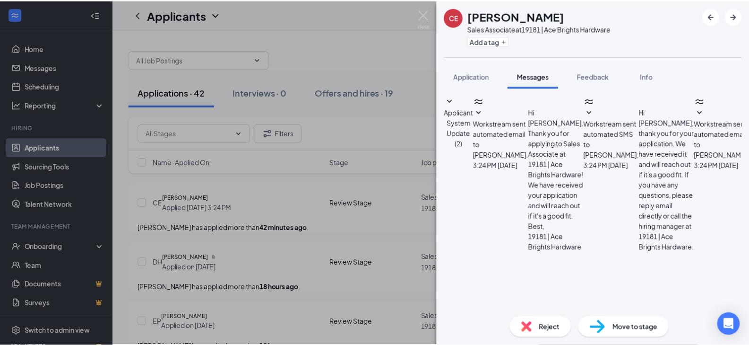
scroll to position [88, 0]
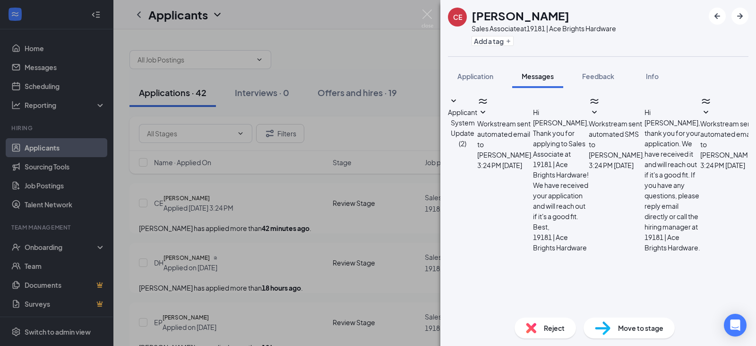
click at [409, 227] on div "CE Casey Evans Sales Associate at 19181 | Ace Brights Hardware Add a tag Applic…" at bounding box center [378, 173] width 756 height 346
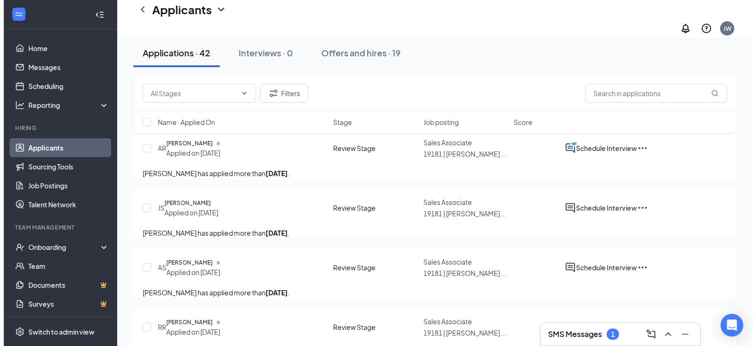
scroll to position [520, 0]
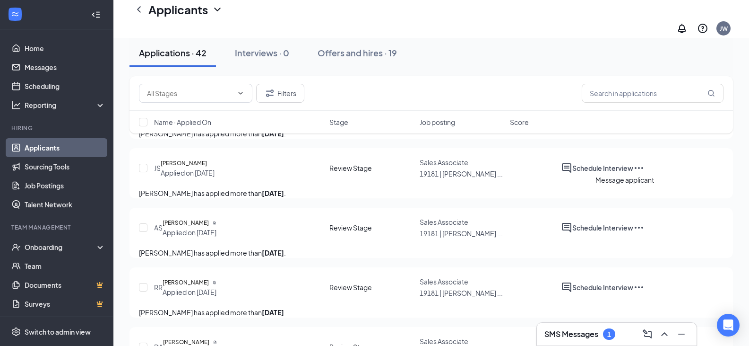
click at [571, 113] on icon "ActiveChat" at bounding box center [566, 108] width 9 height 9
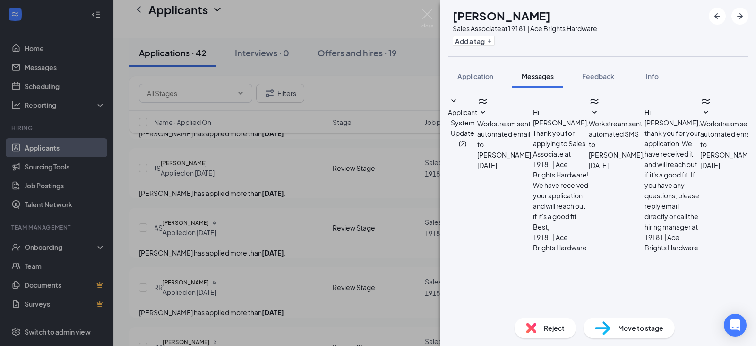
scroll to position [231, 0]
type textarea "A"
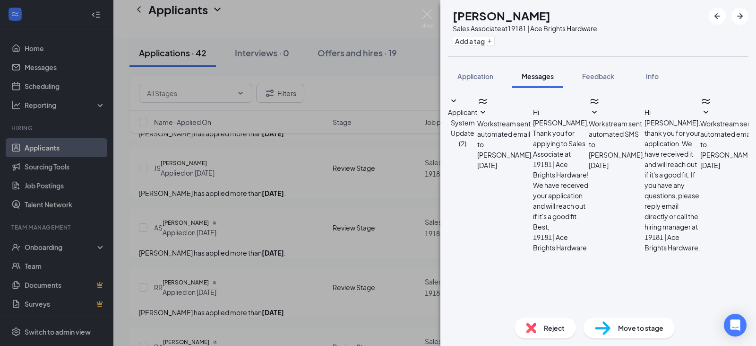
type textarea "Don't know if you're still in school but we're actually interviewing for someon…"
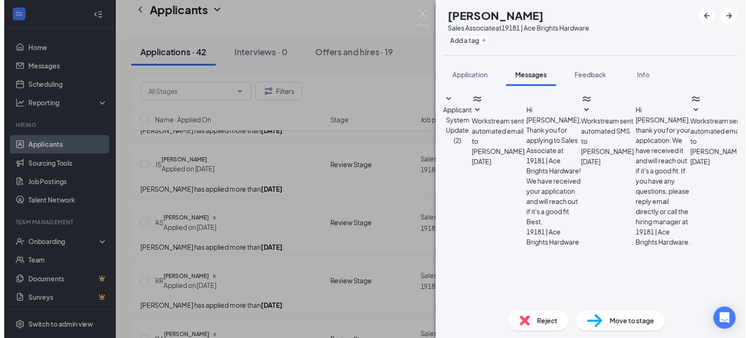
scroll to position [312, 0]
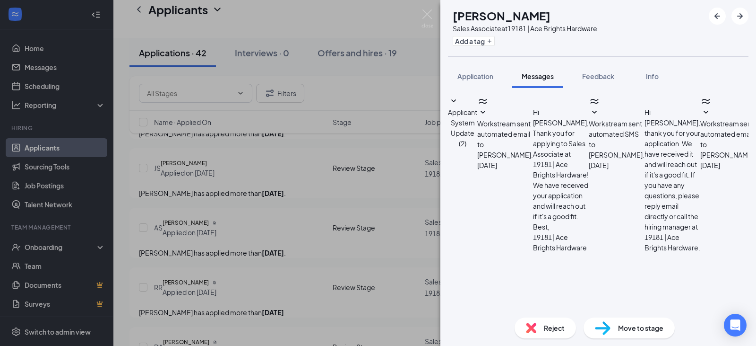
click at [405, 204] on div "AR Audrey Robards Sales Associate at 19181 | Ace Brights Hardware Add a tag App…" at bounding box center [378, 173] width 756 height 346
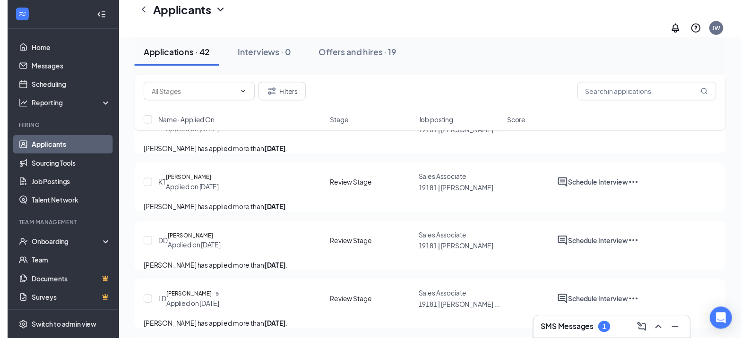
scroll to position [1418, 0]
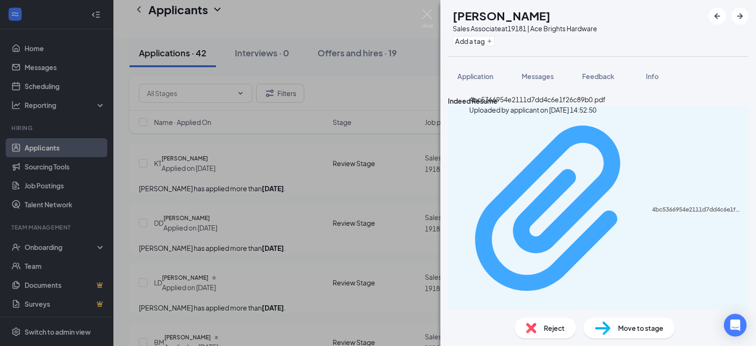
click at [652, 206] on div "4bc5366954e2111d7dd4c6e1f26c89b0.pdf" at bounding box center [697, 210] width 91 height 8
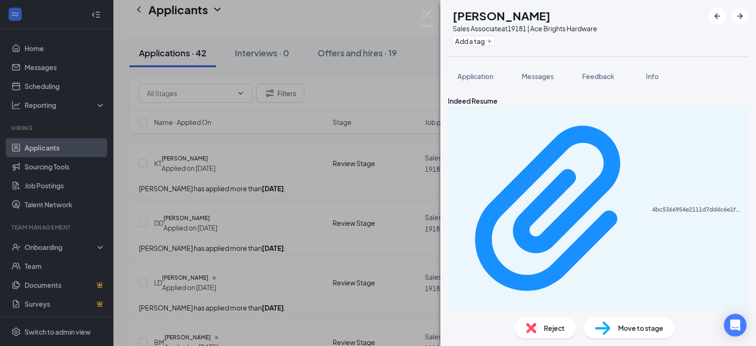
click at [306, 193] on div "MH Matthew Harrison Sales Associate at 19181 | Ace Brights Hardware Add a tag A…" at bounding box center [378, 173] width 756 height 346
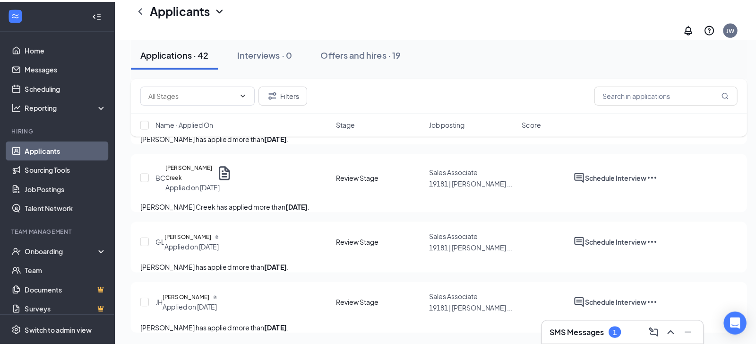
scroll to position [2370, 0]
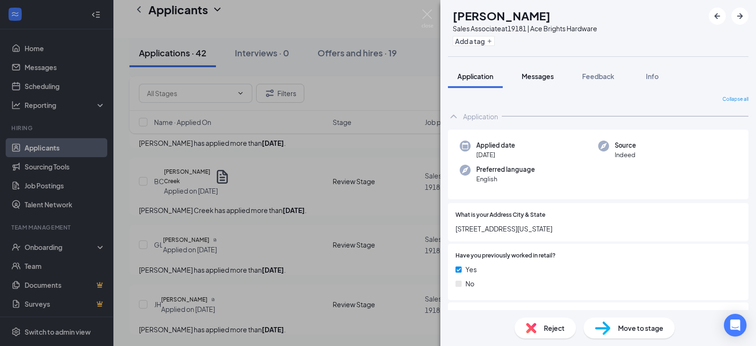
click at [533, 78] on span "Messages" at bounding box center [538, 76] width 32 height 9
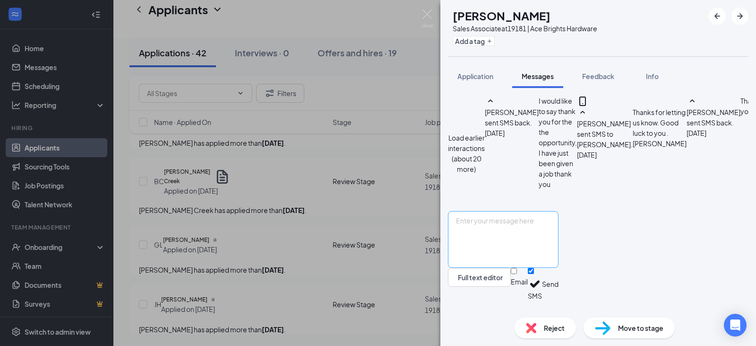
scroll to position [398, 0]
click at [509, 247] on textarea at bounding box center [503, 239] width 111 height 57
type textarea "T"
click at [537, 234] on textarea "We would discuss thyat during interview if you're interested" at bounding box center [503, 239] width 111 height 57
type textarea "We would discuss that during interview if you're interested"
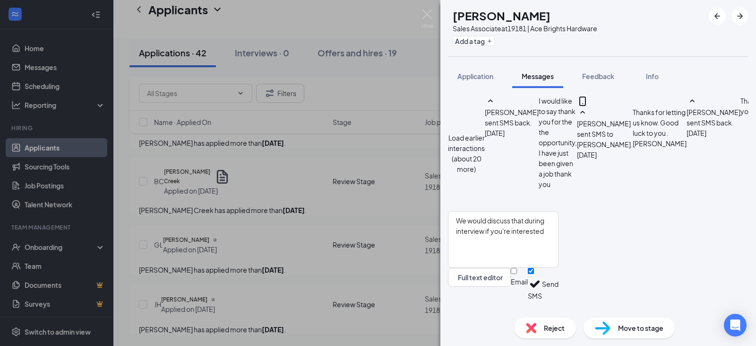
click at [559, 295] on button "Send" at bounding box center [550, 284] width 17 height 33
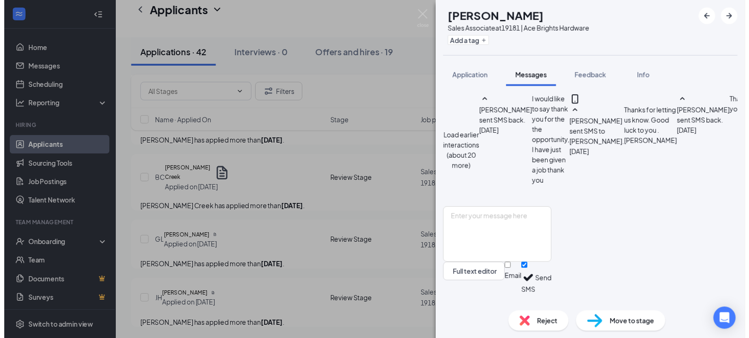
scroll to position [555, 0]
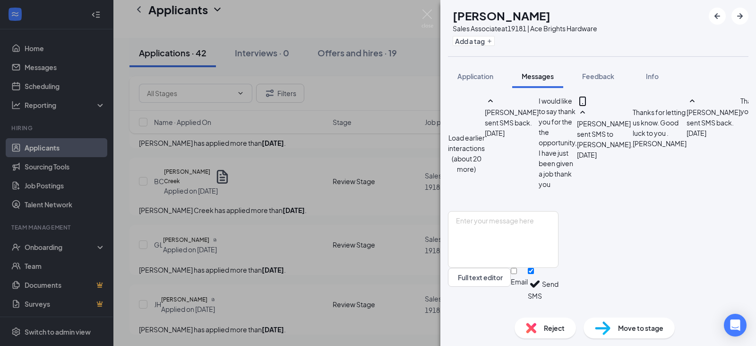
click at [335, 227] on div "MB Mary Bowden Sales Associate at 19181 | Ace Brights Hardware Add a tag Applic…" at bounding box center [378, 173] width 756 height 346
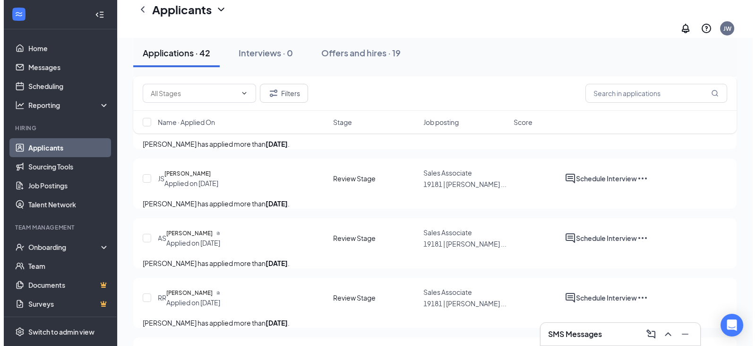
scroll to position [520, 0]
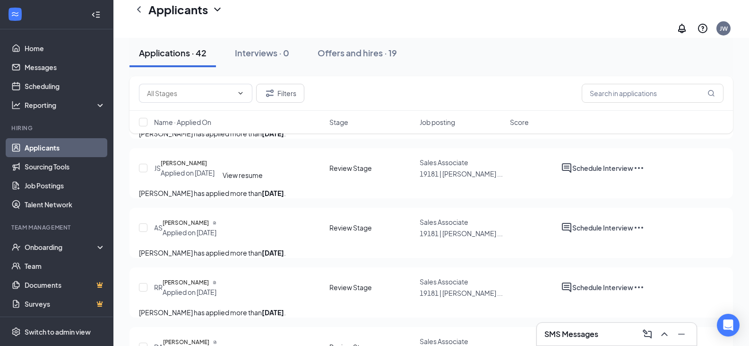
click at [216, 105] on icon "Document" at bounding box center [214, 103] width 2 height 3
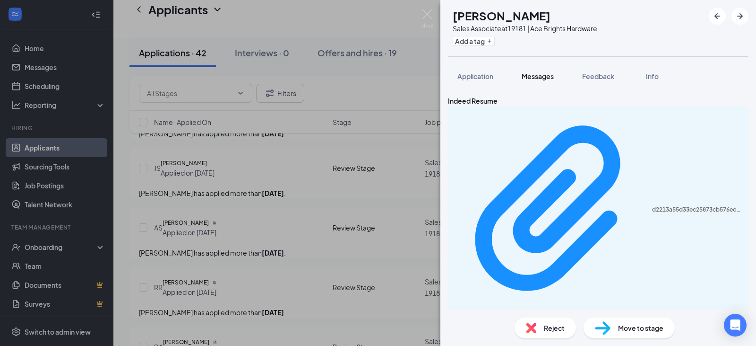
click at [546, 74] on span "Messages" at bounding box center [538, 76] width 32 height 9
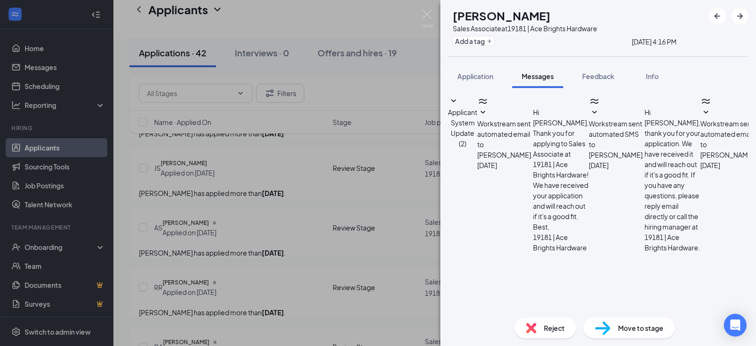
scroll to position [312, 0]
click at [471, 75] on span "Application" at bounding box center [476, 76] width 36 height 9
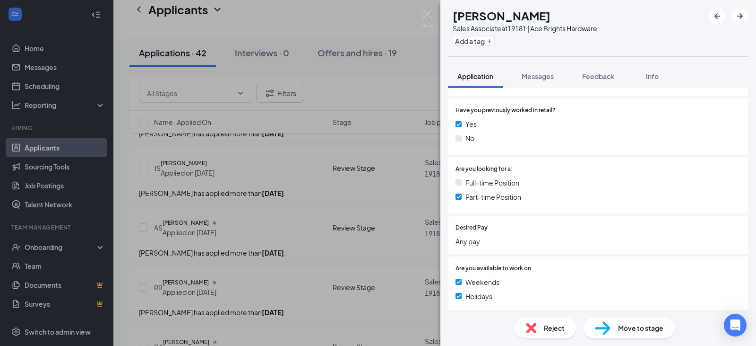
scroll to position [142, 0]
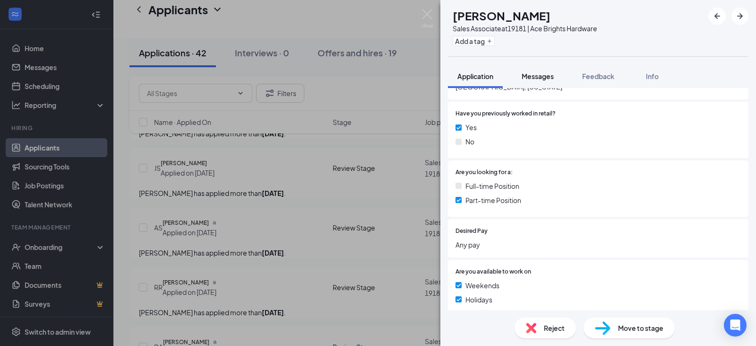
click at [537, 78] on span "Messages" at bounding box center [538, 76] width 32 height 9
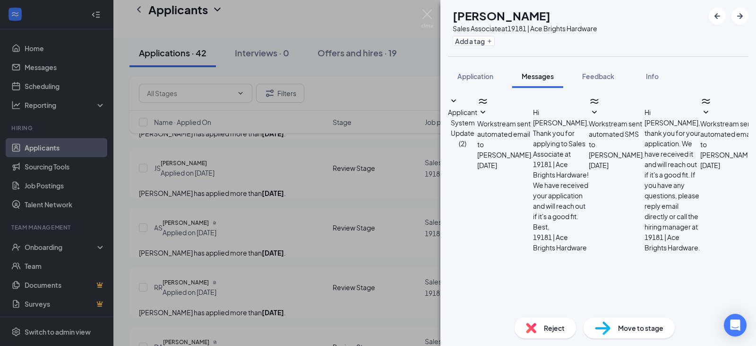
scroll to position [373, 0]
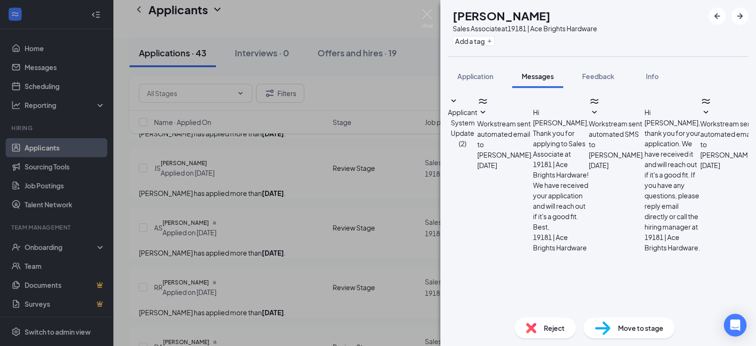
type textarea "Ok. Thanks for informing us of that, but at this time we are looking for potent…"
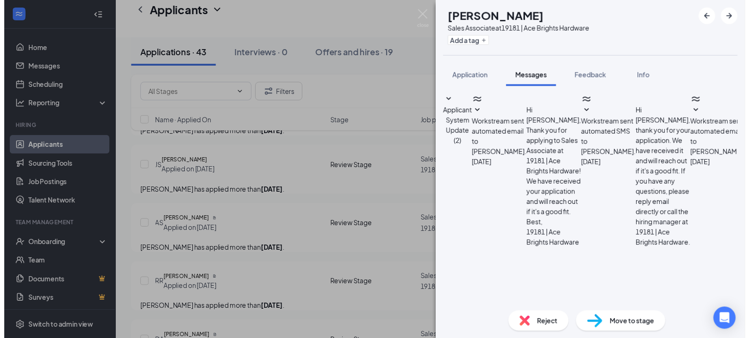
scroll to position [486, 0]
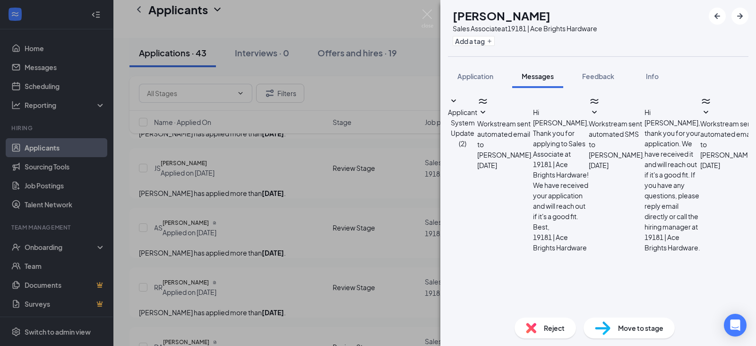
click at [552, 326] on span "Reject" at bounding box center [554, 327] width 21 height 10
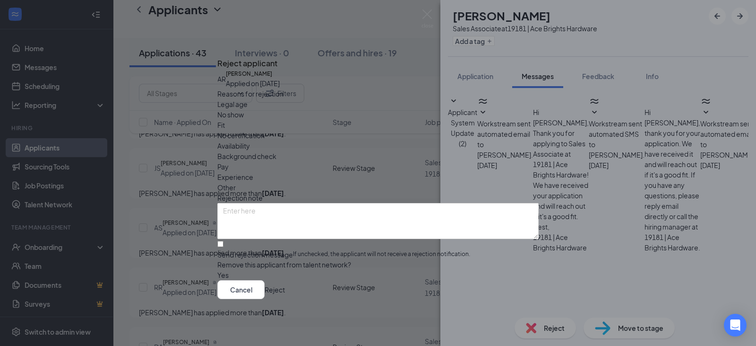
click at [250, 140] on span "Availability" at bounding box center [233, 145] width 33 height 10
click at [224, 241] on input "Send rejection message If unchecked, the applicant will not receive a rejection…" at bounding box center [220, 244] width 6 height 6
checkbox input "true"
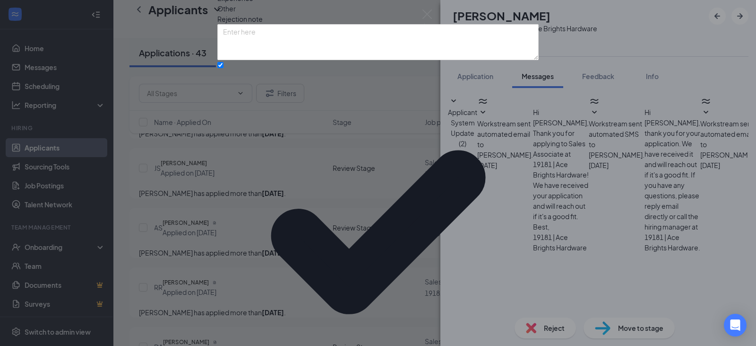
drag, startPoint x: 508, startPoint y: 301, endPoint x: 475, endPoint y: 299, distance: 33.1
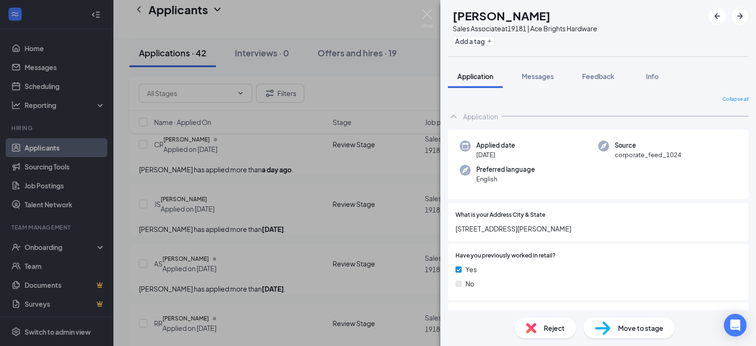
click at [399, 162] on div "JS Jonah Sterling Sales Associate at 19181 | Ace Brights Hardware Add a tag App…" at bounding box center [378, 173] width 756 height 346
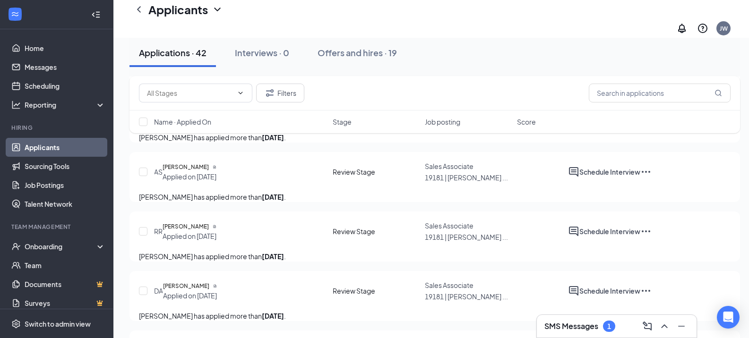
scroll to position [614, 0]
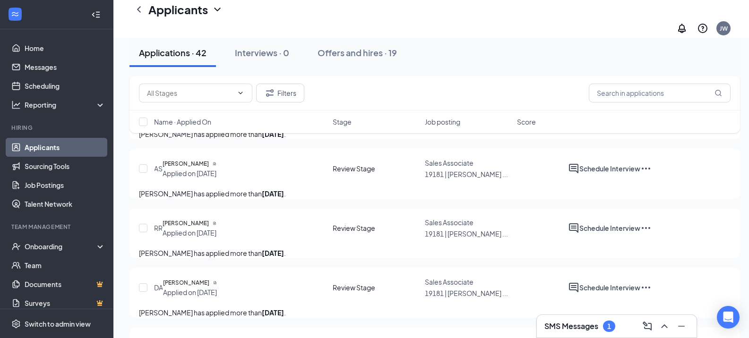
click at [608, 329] on div "1" at bounding box center [609, 327] width 4 height 8
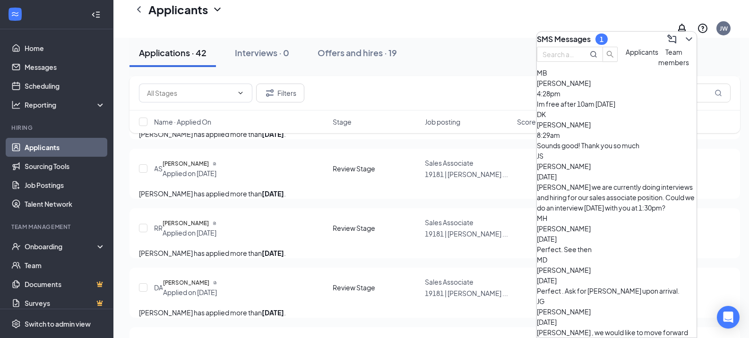
click at [596, 109] on div "Im free after 10am tomorrow" at bounding box center [617, 104] width 160 height 10
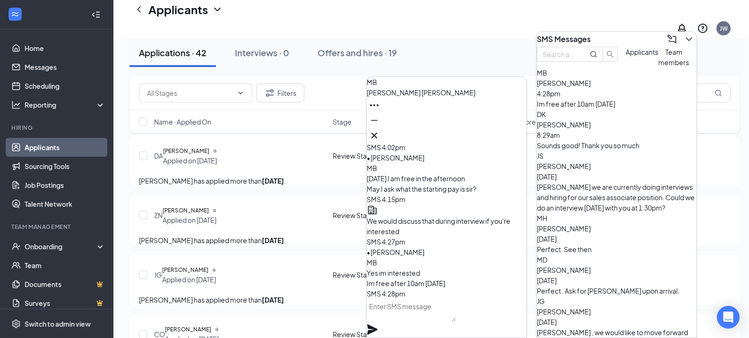
scroll to position [756, 0]
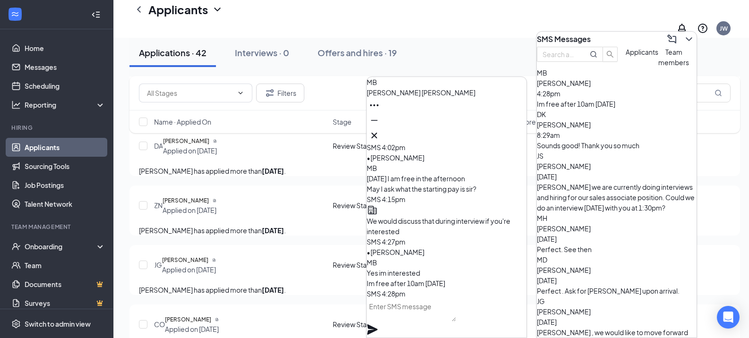
click at [408, 312] on textarea at bounding box center [411, 310] width 89 height 23
click at [388, 322] on textarea "does 11am work for you" at bounding box center [411, 310] width 89 height 23
click at [400, 319] on textarea "does 11am work for you" at bounding box center [411, 310] width 89 height 23
click at [449, 319] on textarea "Ok, 11am work for you" at bounding box center [411, 310] width 89 height 23
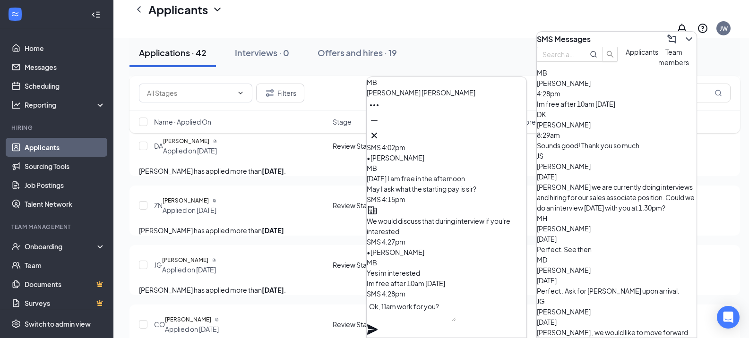
type textarea "Ok, 11am work for you?"
click at [378, 324] on icon "Plane" at bounding box center [372, 329] width 11 height 11
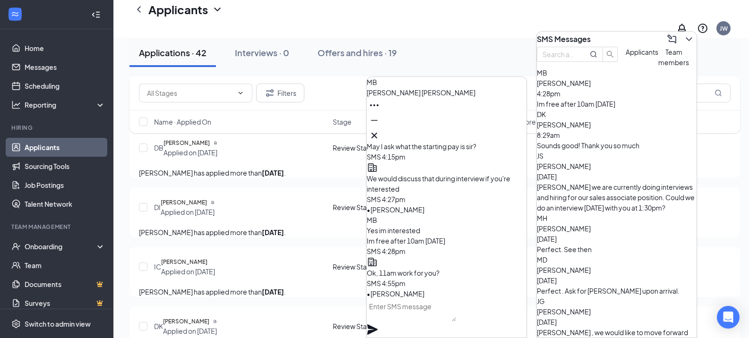
scroll to position [1, 0]
click at [283, 38] on div "JG Jacob Graves Applied on Sep 13" at bounding box center [240, 28] width 173 height 19
click at [377, 133] on icon "Cross" at bounding box center [375, 136] width 6 height 6
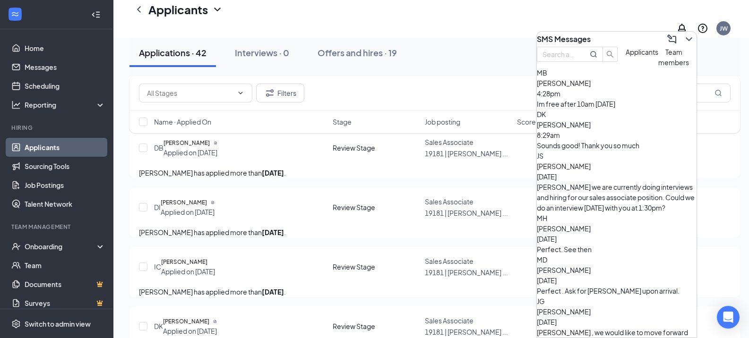
click at [610, 40] on div "SMS Messages" at bounding box center [617, 39] width 160 height 15
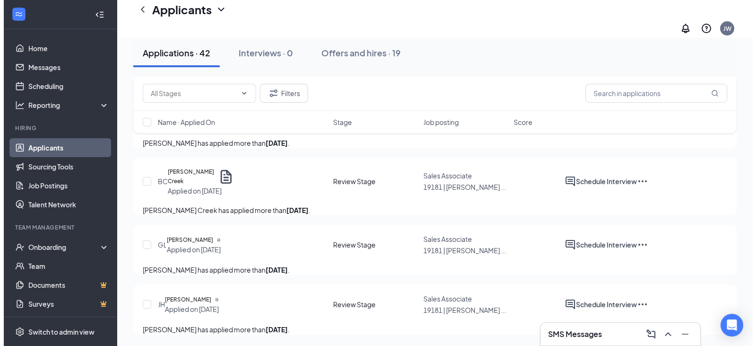
scroll to position [2789, 0]
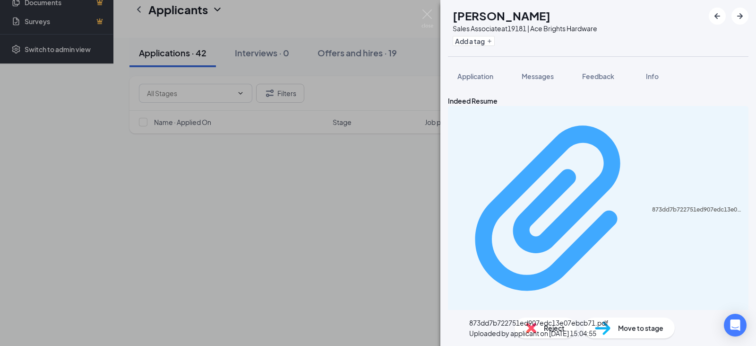
click at [554, 310] on div "Uploaded by applicant on Sep 01, 2025 at 15:04:55" at bounding box center [536, 314] width 142 height 8
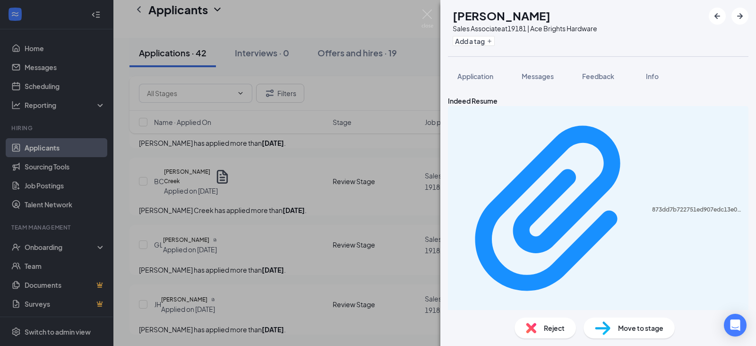
drag, startPoint x: 480, startPoint y: 74, endPoint x: 480, endPoint y: 103, distance: 28.4
click at [480, 74] on span "Application" at bounding box center [476, 76] width 36 height 9
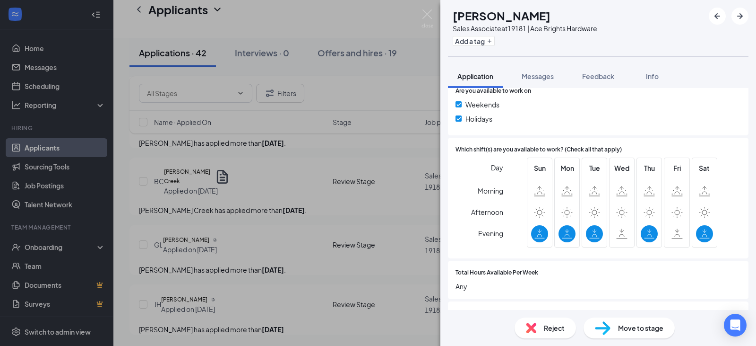
scroll to position [331, 0]
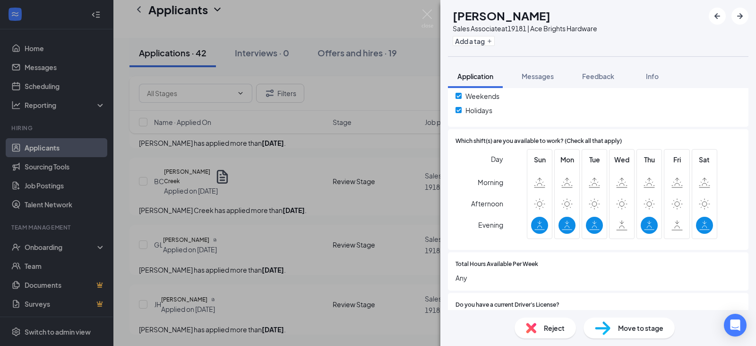
click at [562, 329] on span "Reject" at bounding box center [554, 327] width 21 height 10
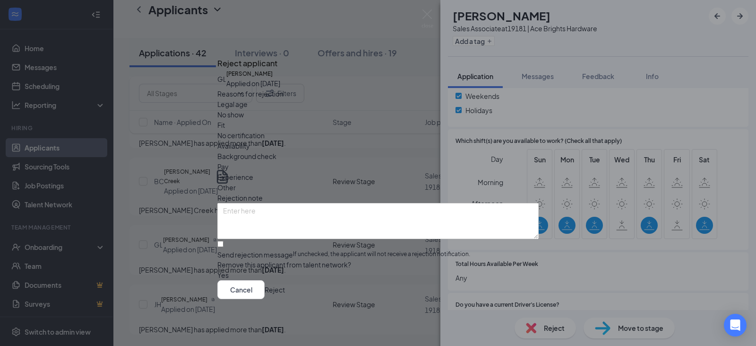
click at [250, 140] on span "Availability" at bounding box center [233, 145] width 33 height 10
click at [224, 241] on input "Send rejection message If unchecked, the applicant will not receive a rejection…" at bounding box center [220, 244] width 6 height 6
checkbox input "true"
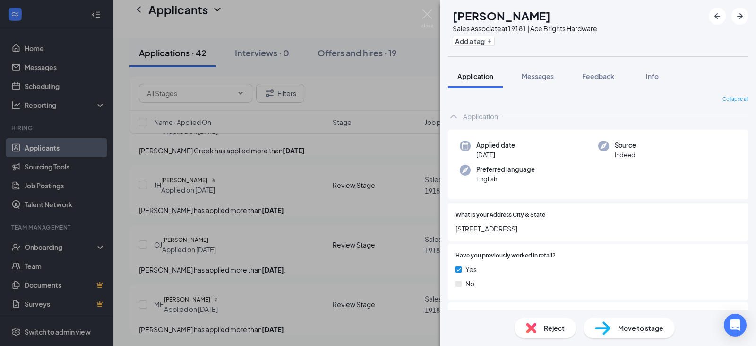
click at [388, 192] on div "JH Jaylyn House Sales Associate at 19181 | Ace Brights Hardware Add a tag Appli…" at bounding box center [378, 173] width 756 height 346
